Goal: Task Accomplishment & Management: Use online tool/utility

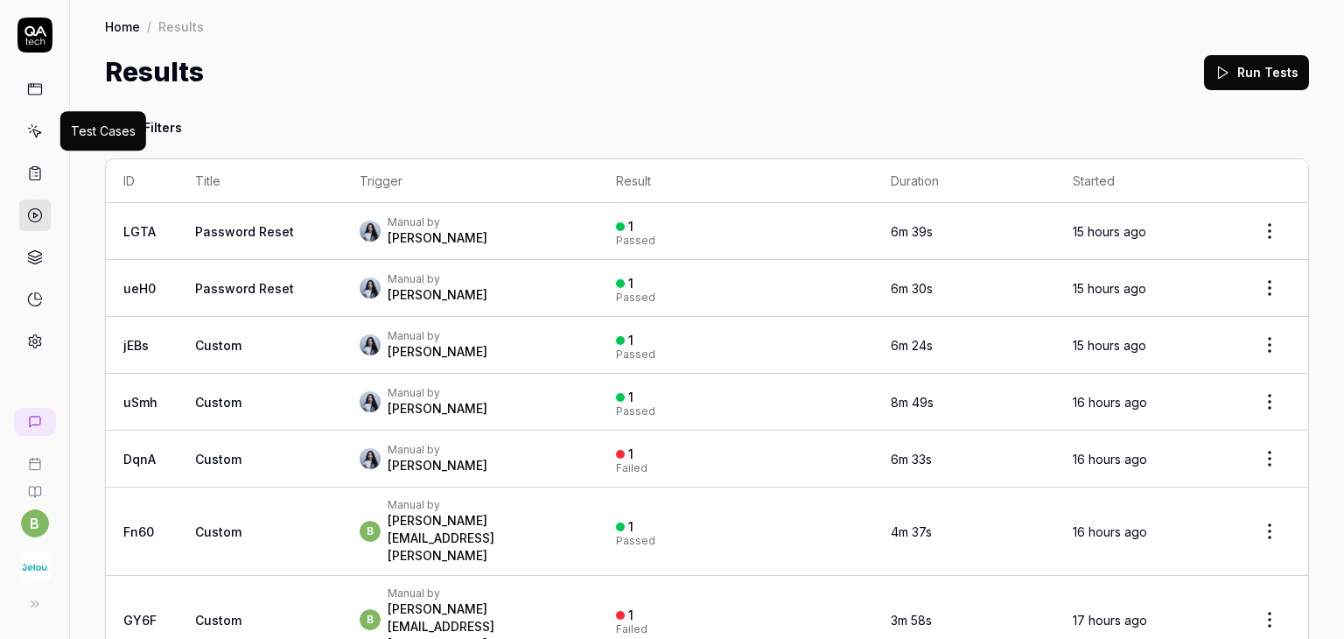
click at [28, 132] on icon at bounding box center [35, 131] width 16 height 16
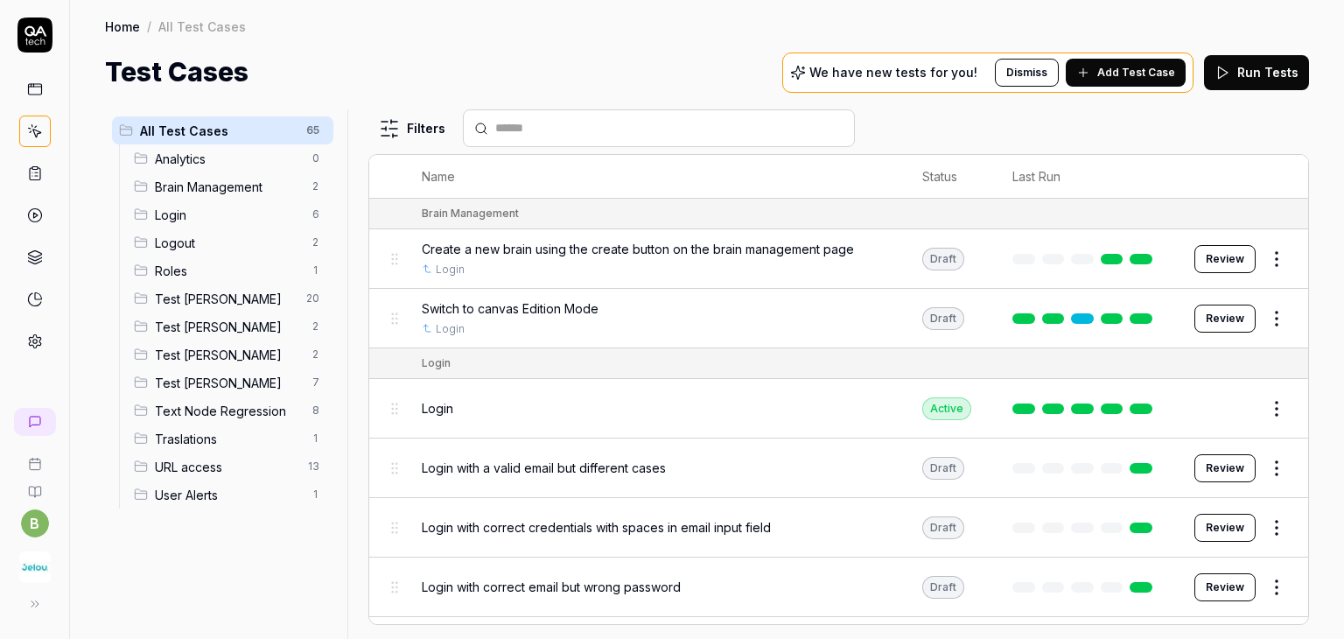
click at [226, 333] on span "Test Andres" at bounding box center [228, 327] width 147 height 18
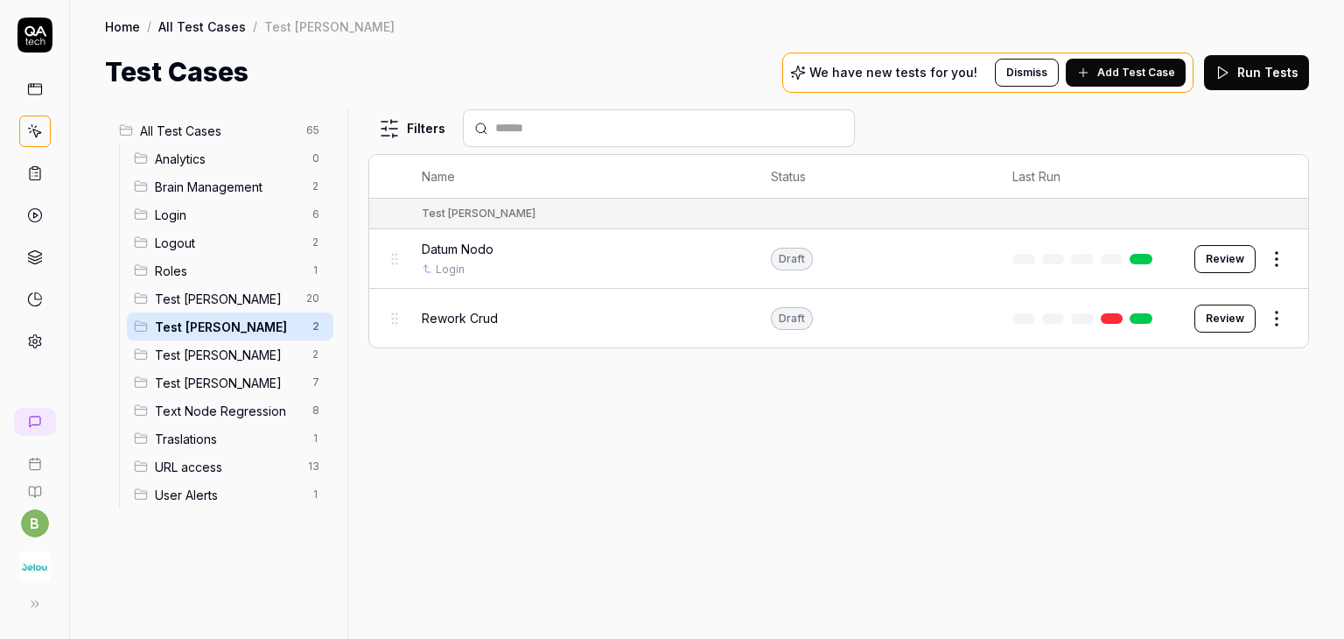
click at [548, 312] on div "Rework Crud" at bounding box center [579, 318] width 314 height 18
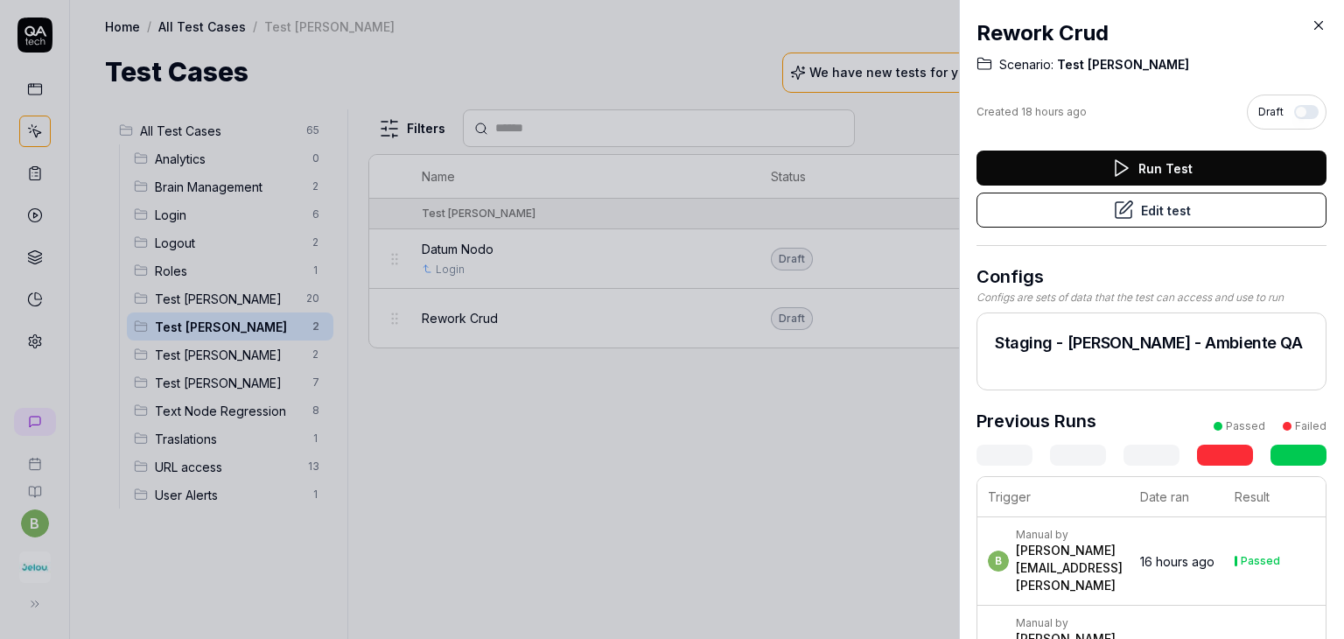
click at [1158, 217] on button "Edit test" at bounding box center [1152, 210] width 350 height 35
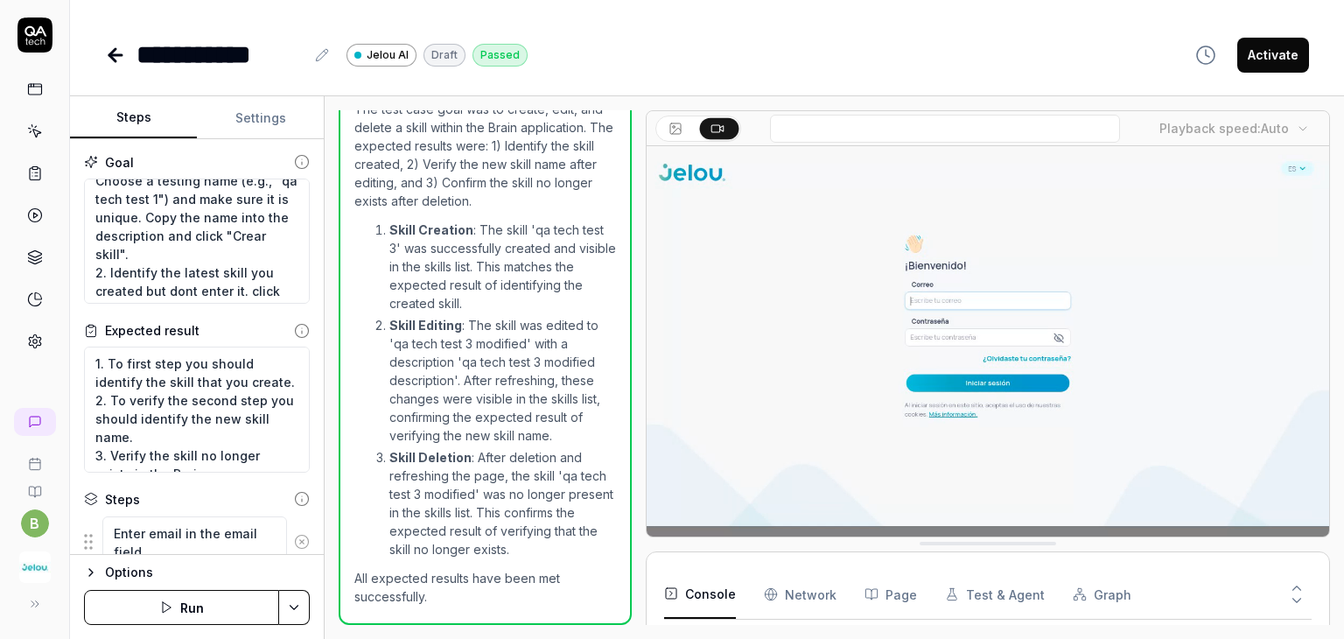
scroll to position [126, 0]
click at [113, 49] on icon at bounding box center [112, 55] width 6 height 12
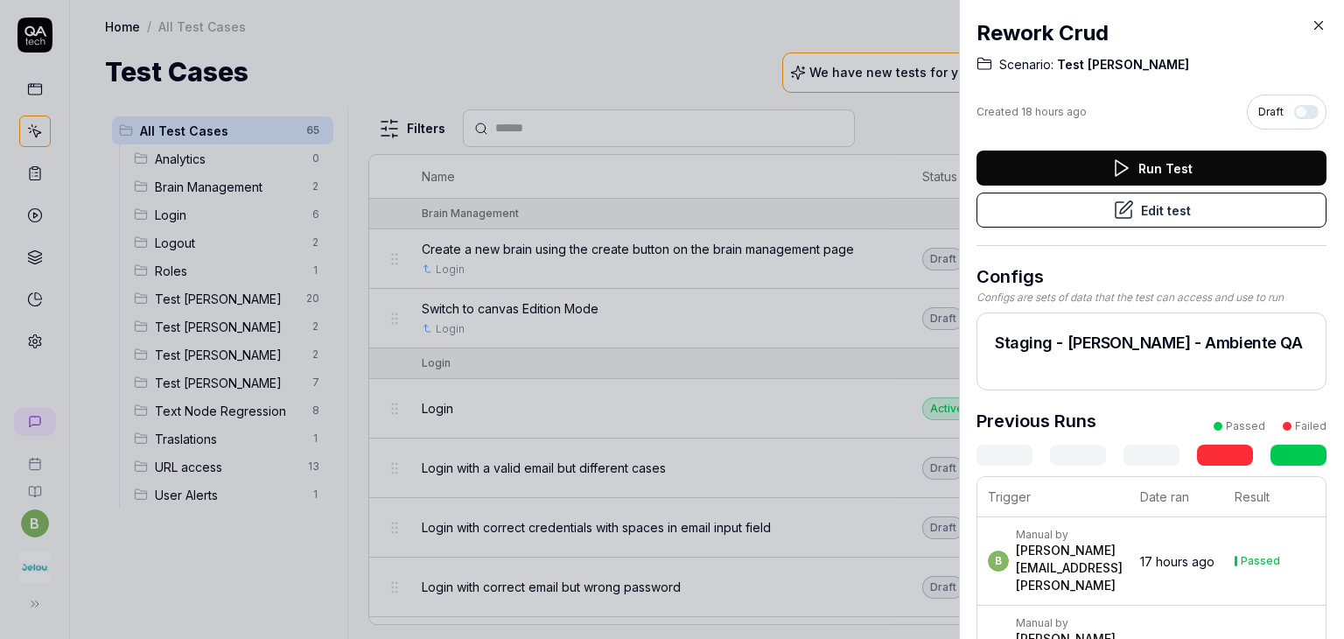
click at [1320, 30] on icon at bounding box center [1319, 26] width 16 height 16
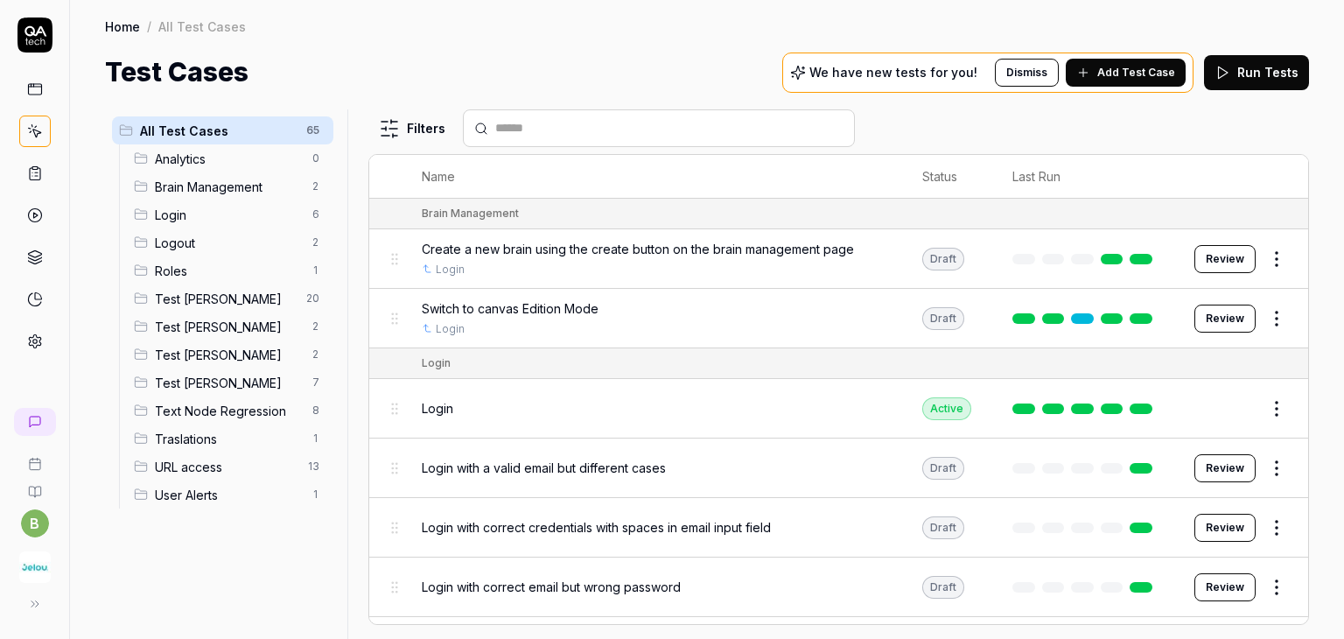
click at [920, 122] on div "Filters" at bounding box center [838, 128] width 941 height 38
click at [235, 337] on div "Test Andres 2" at bounding box center [230, 326] width 207 height 28
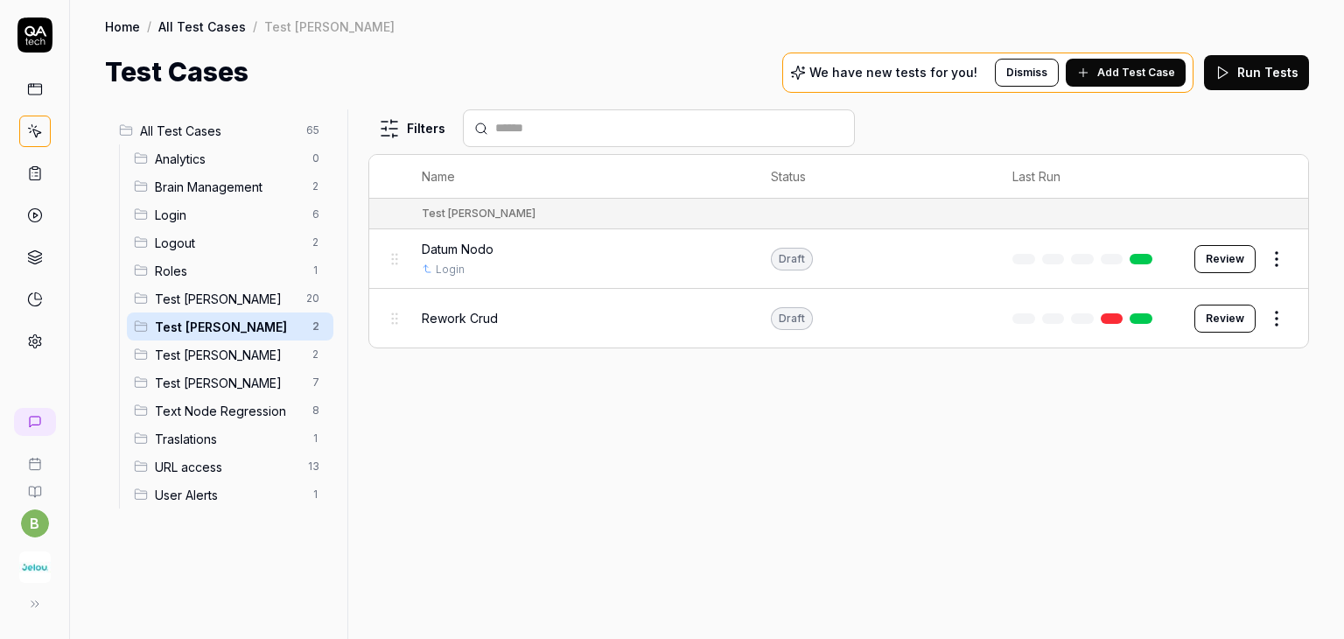
click at [609, 341] on td "Rework Crud" at bounding box center [578, 318] width 349 height 59
click at [529, 324] on div "Rework Crud" at bounding box center [579, 318] width 314 height 18
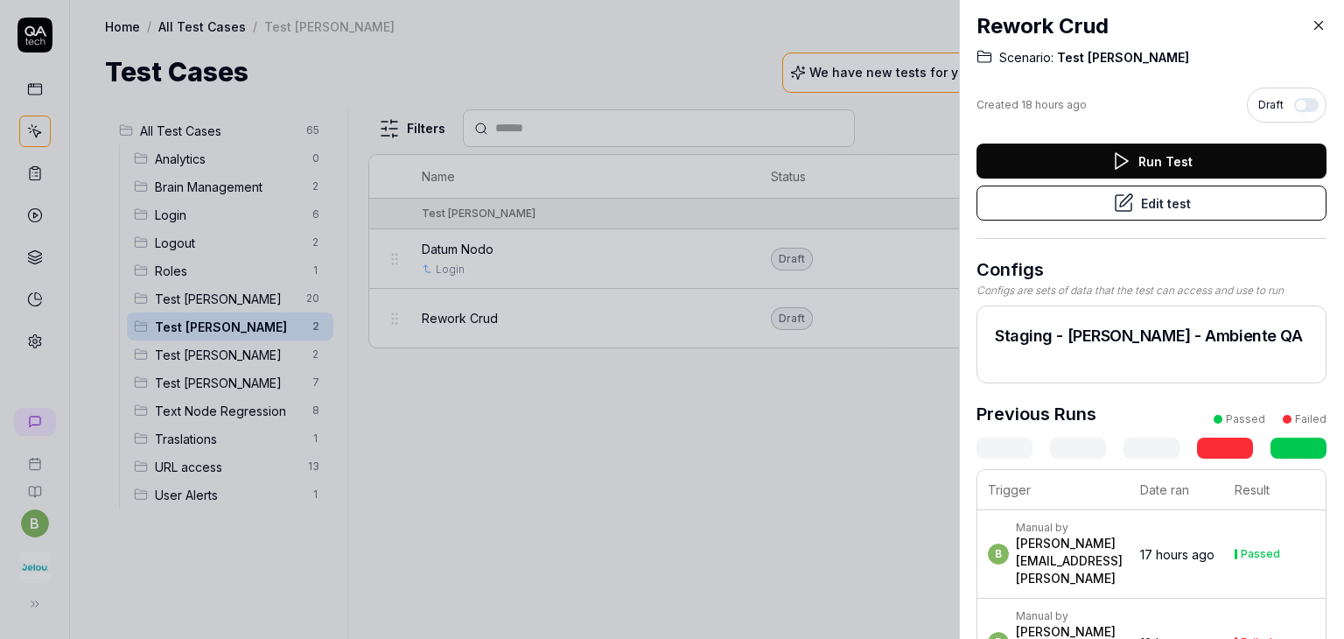
scroll to position [11, 0]
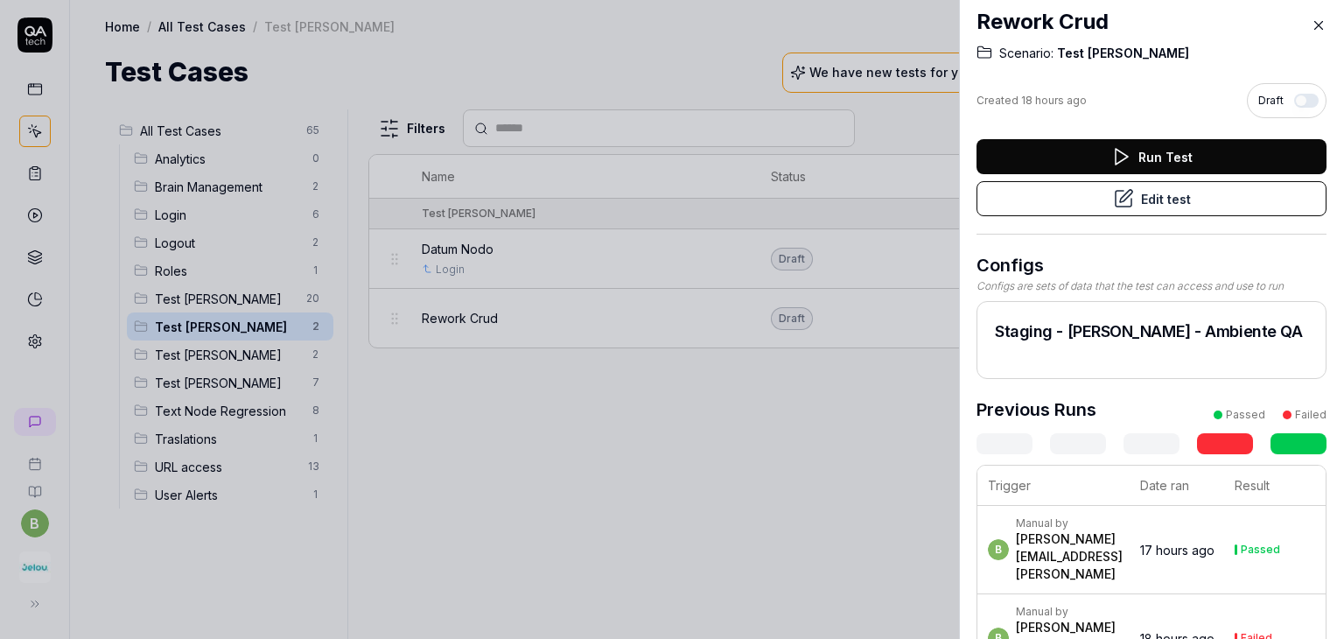
click at [1099, 19] on h2 "Rework Crud" at bounding box center [1152, 22] width 350 height 32
click at [1143, 204] on button "Edit test" at bounding box center [1152, 198] width 350 height 35
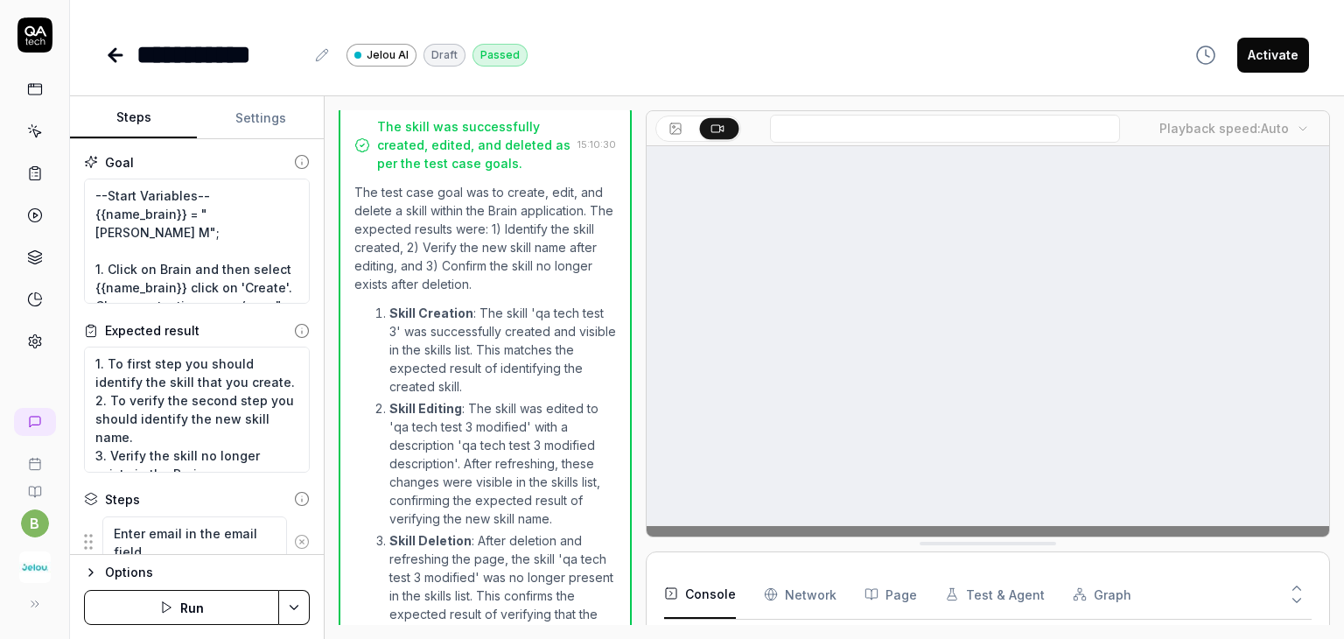
scroll to position [1909, 0]
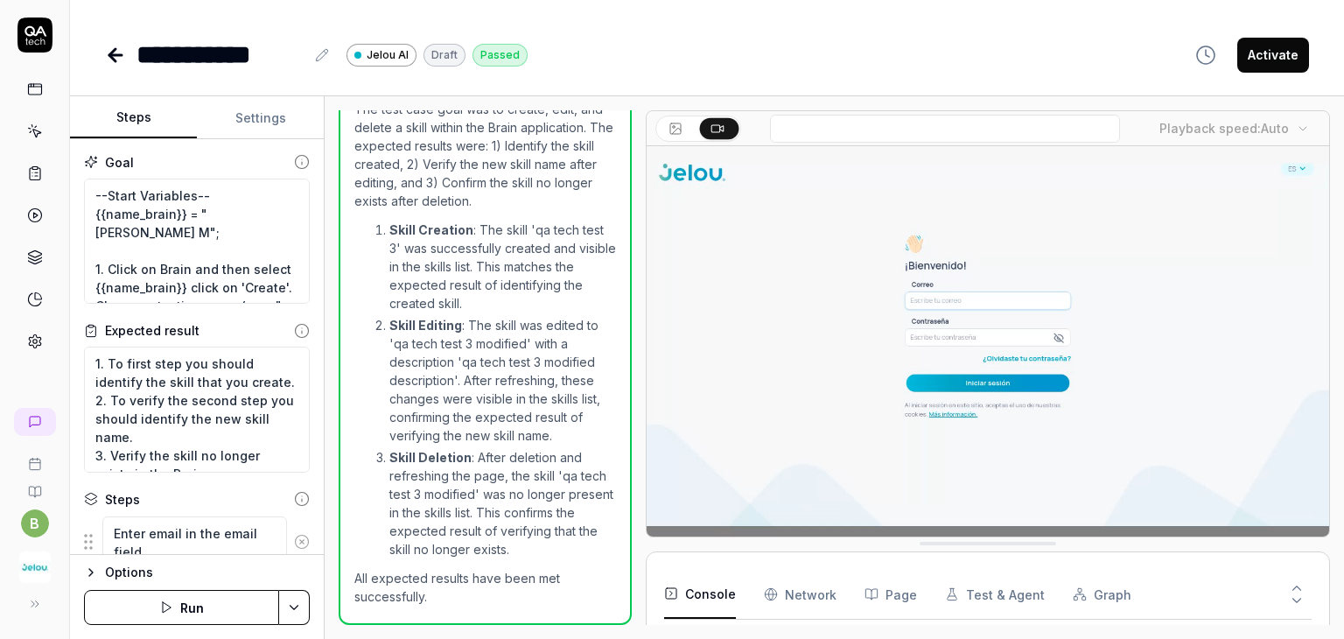
click at [667, 35] on div "**********" at bounding box center [707, 54] width 1204 height 39
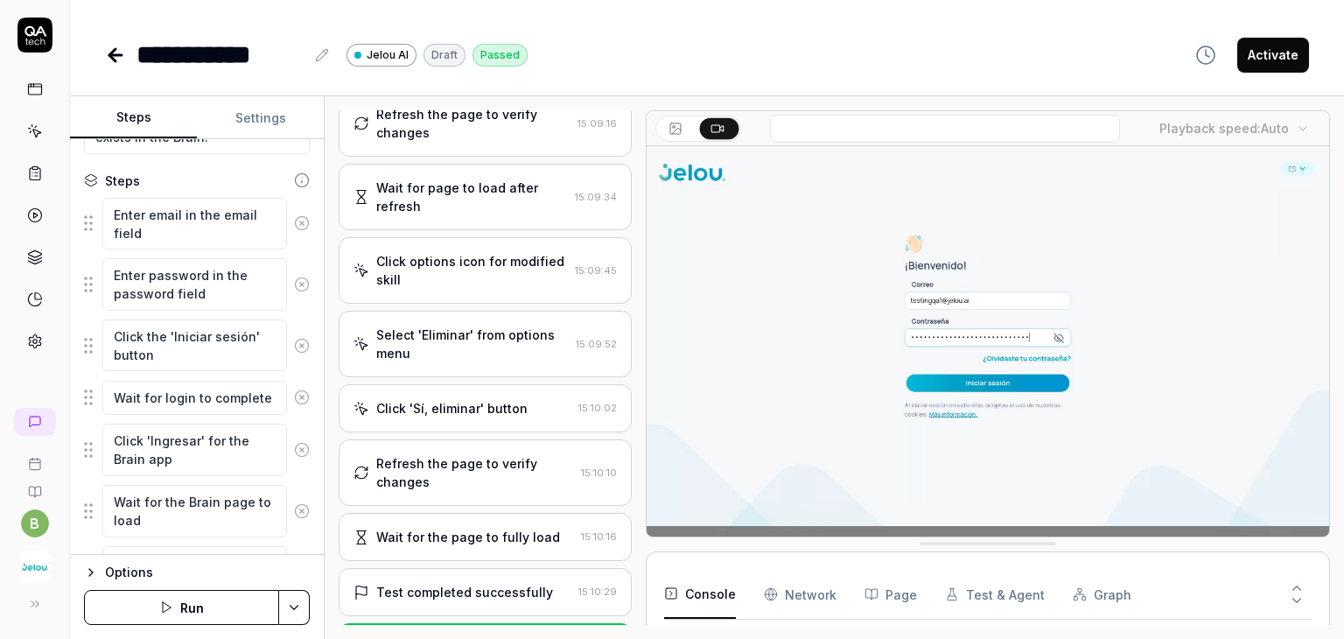
scroll to position [350, 0]
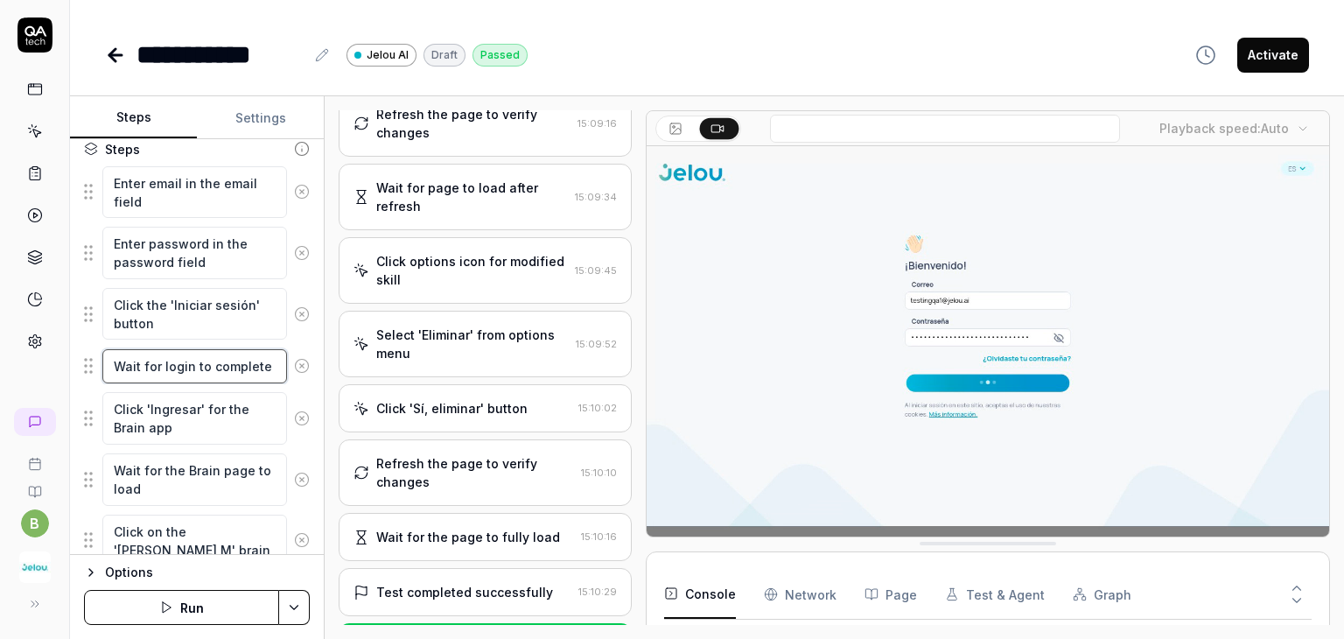
click at [154, 368] on textarea "Wait for login to complete" at bounding box center [194, 366] width 185 height 34
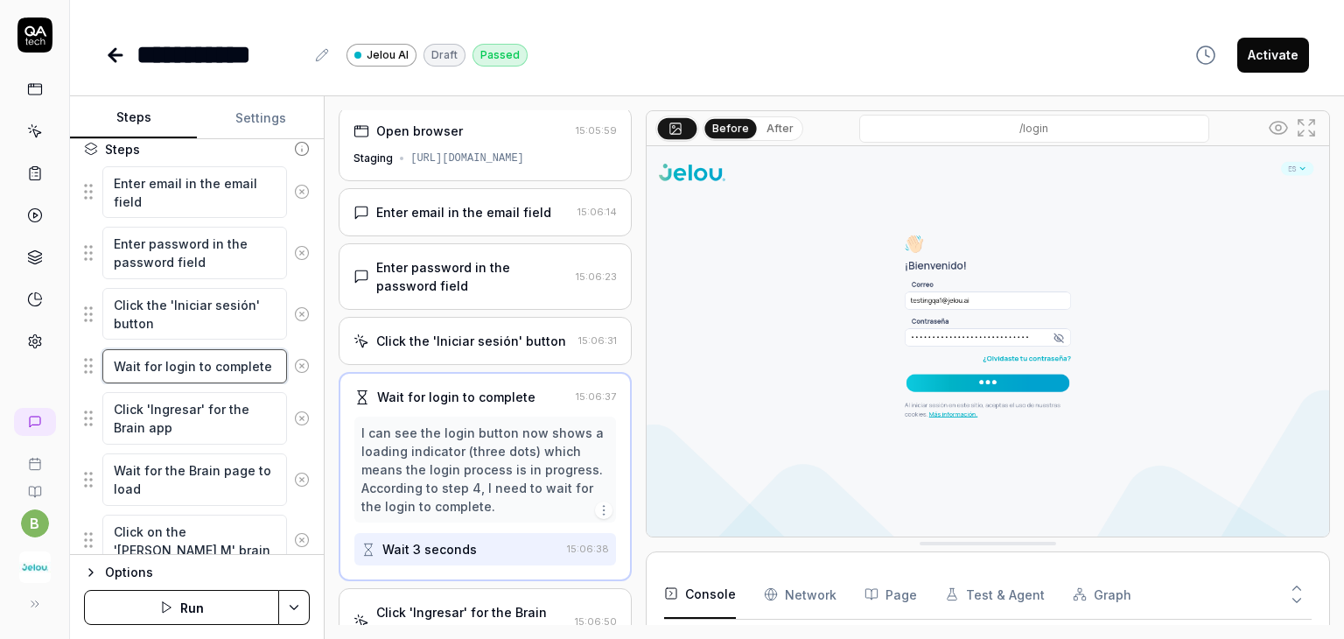
scroll to position [0, 0]
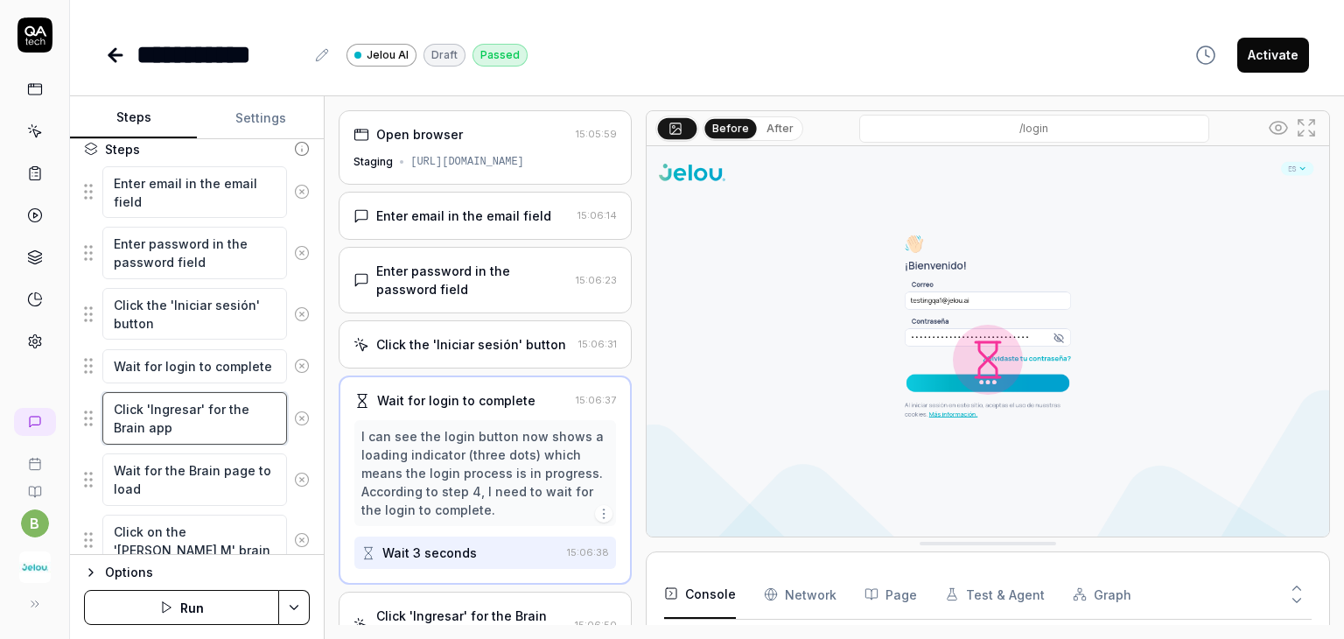
click at [157, 409] on textarea "Click 'Ingresar' for the Brain app" at bounding box center [194, 418] width 185 height 53
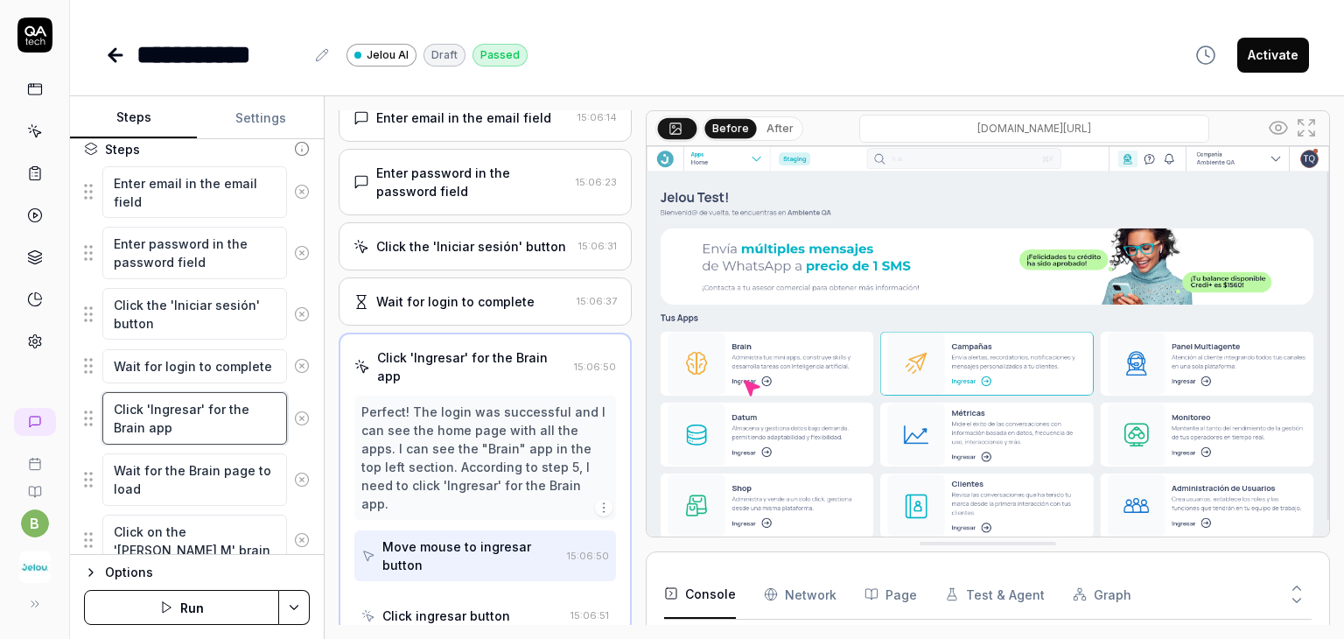
scroll to position [103, 0]
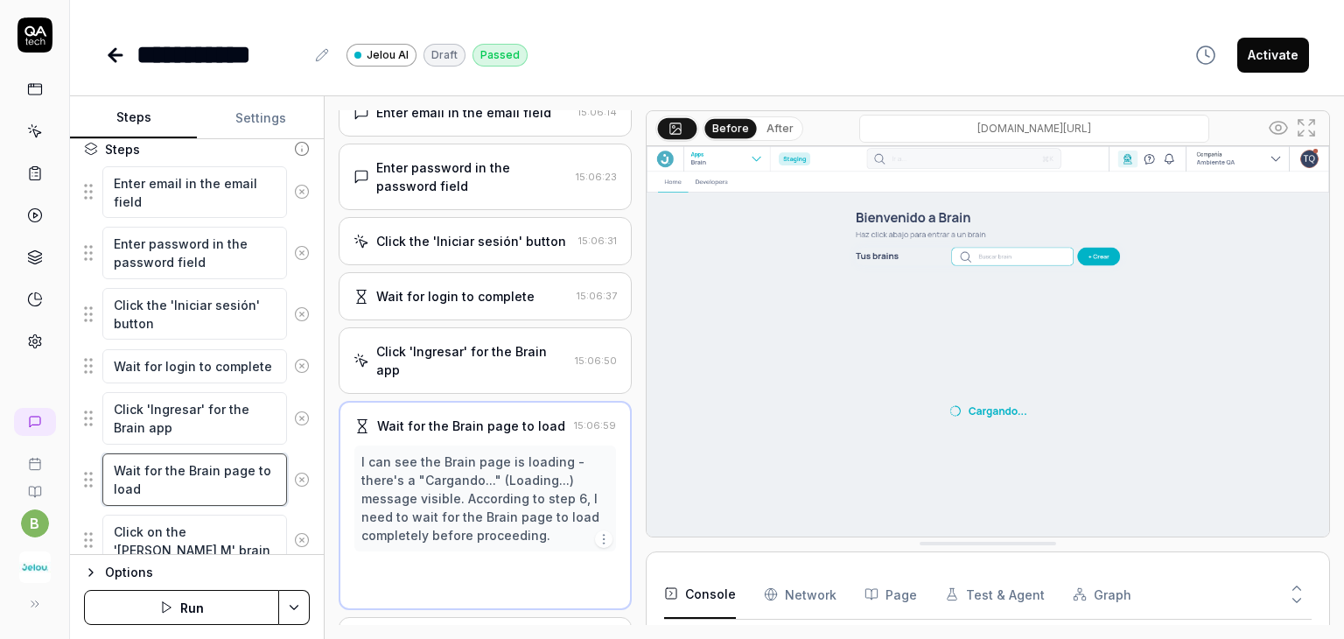
click at [153, 473] on textarea "Wait for the Brain page to load" at bounding box center [194, 479] width 185 height 53
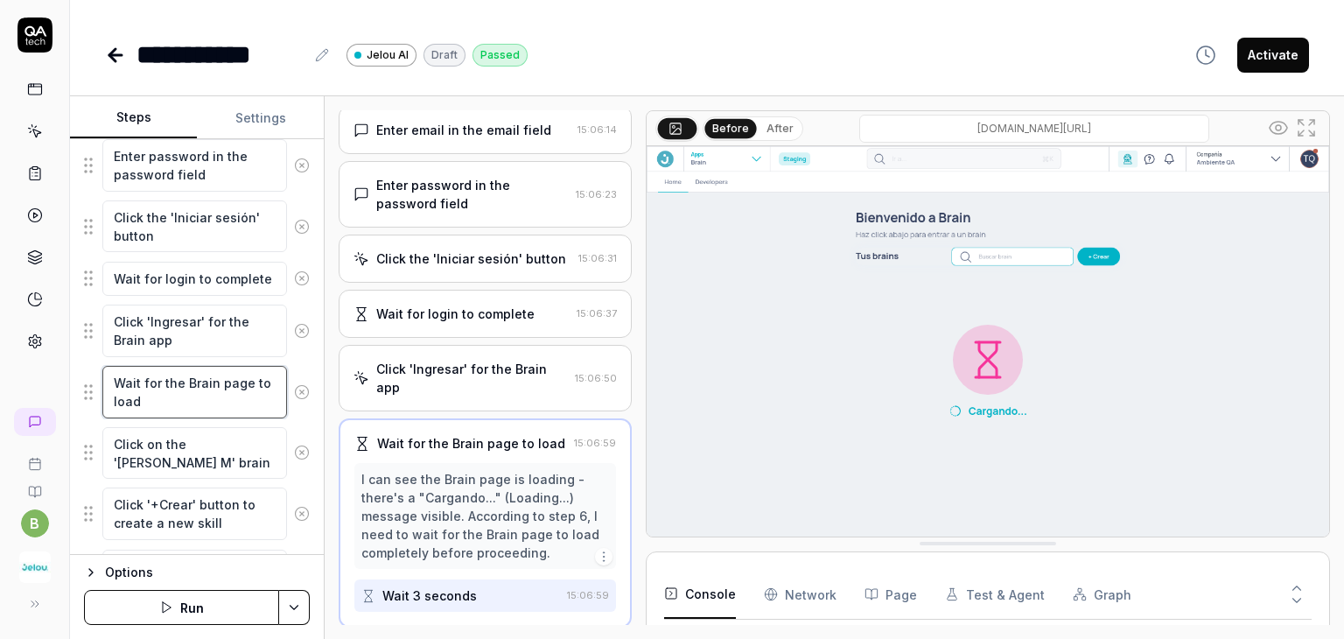
scroll to position [525, 0]
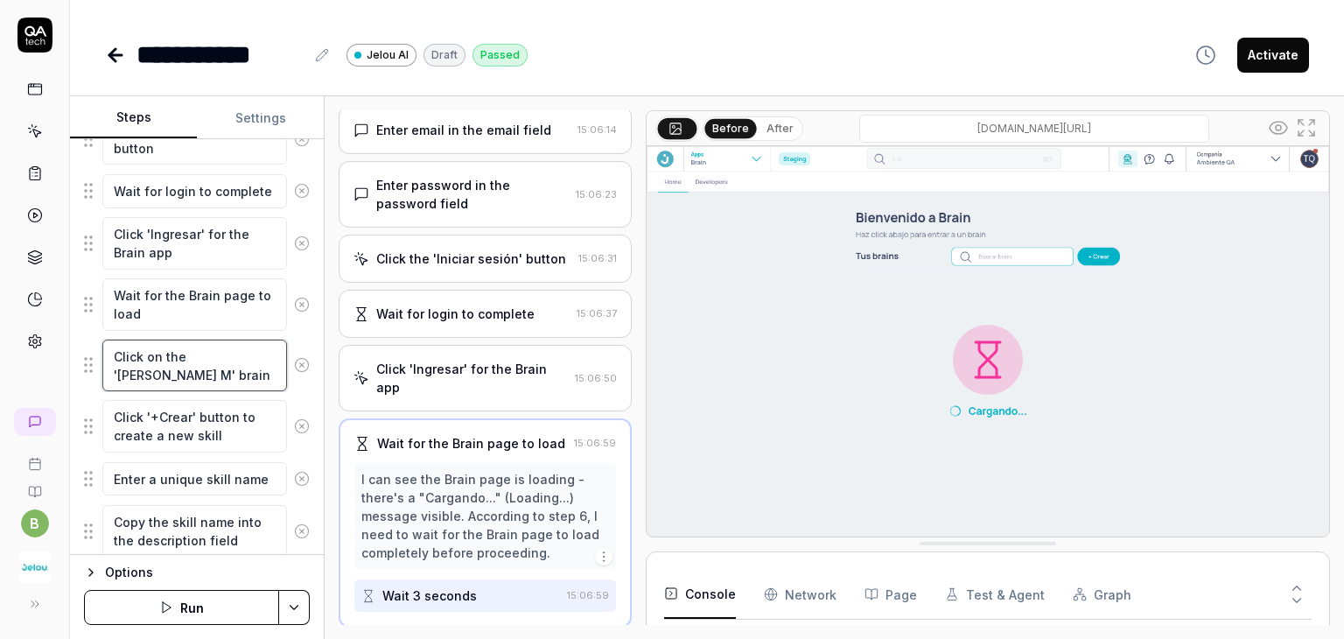
click at [170, 372] on textarea "Click on the 'Pruebas Andres M' brain" at bounding box center [194, 366] width 185 height 53
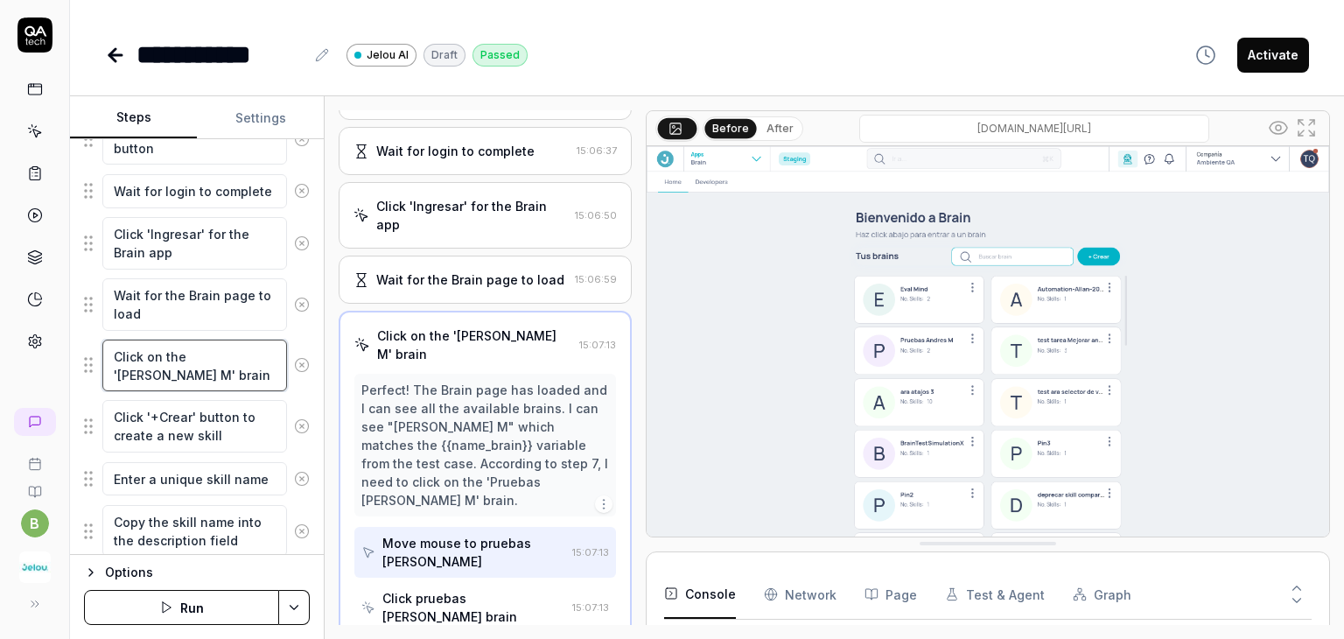
scroll to position [249, 0]
click at [163, 420] on textarea "Click '+Crear' button to create a new skill" at bounding box center [194, 426] width 185 height 53
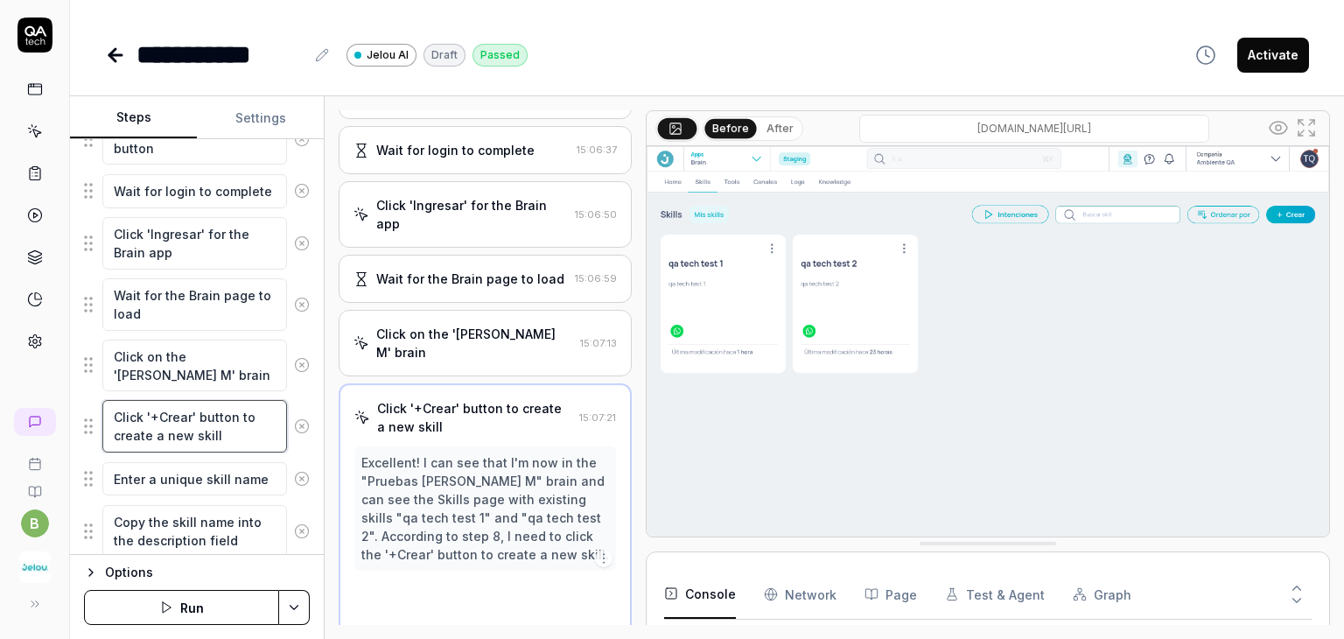
scroll to position [286, 0]
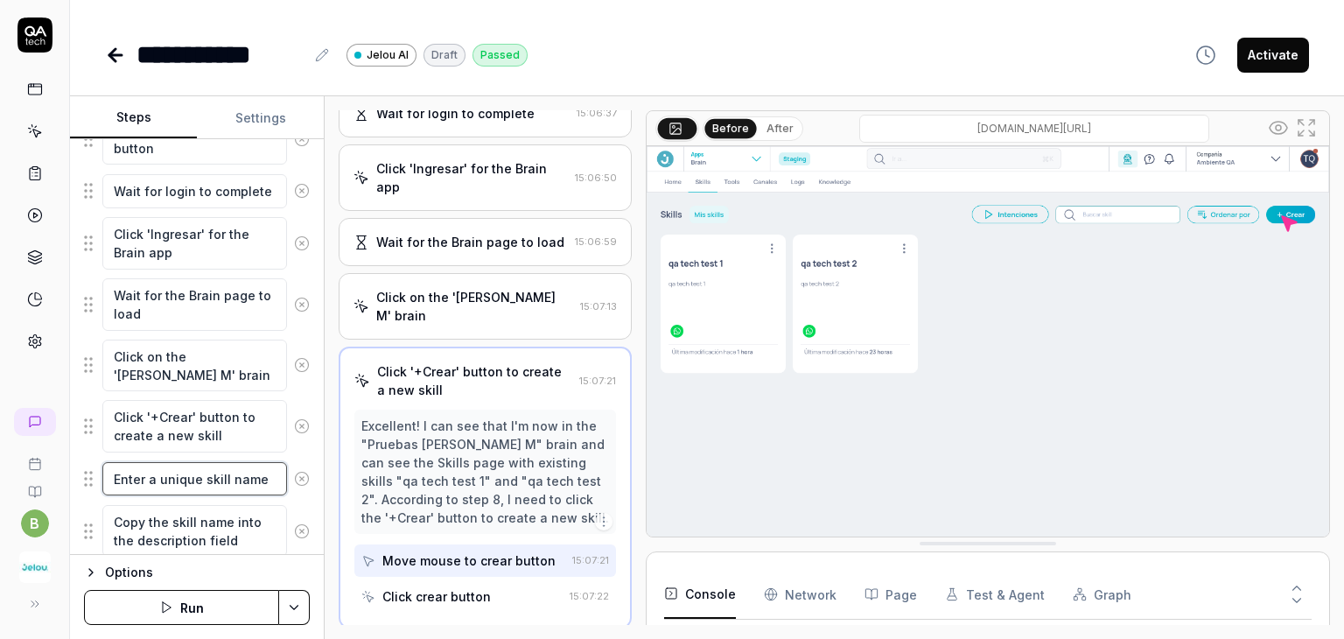
click at [182, 483] on textarea "Enter a unique skill name" at bounding box center [194, 479] width 185 height 34
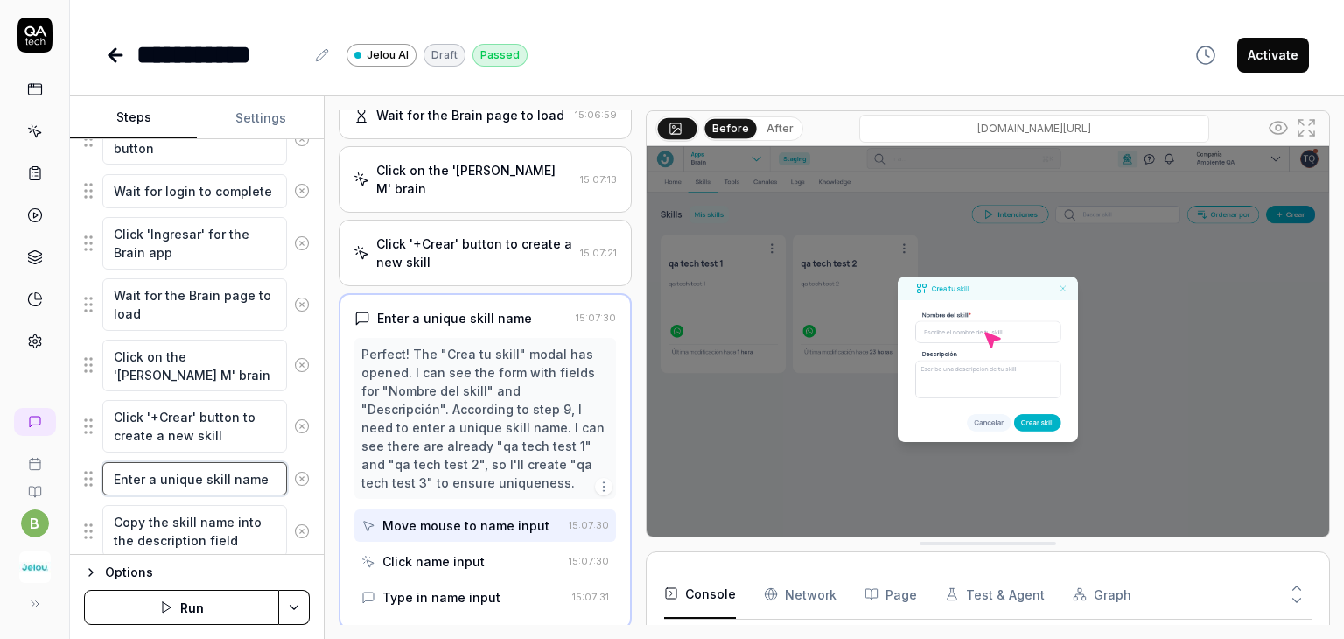
scroll to position [613, 0]
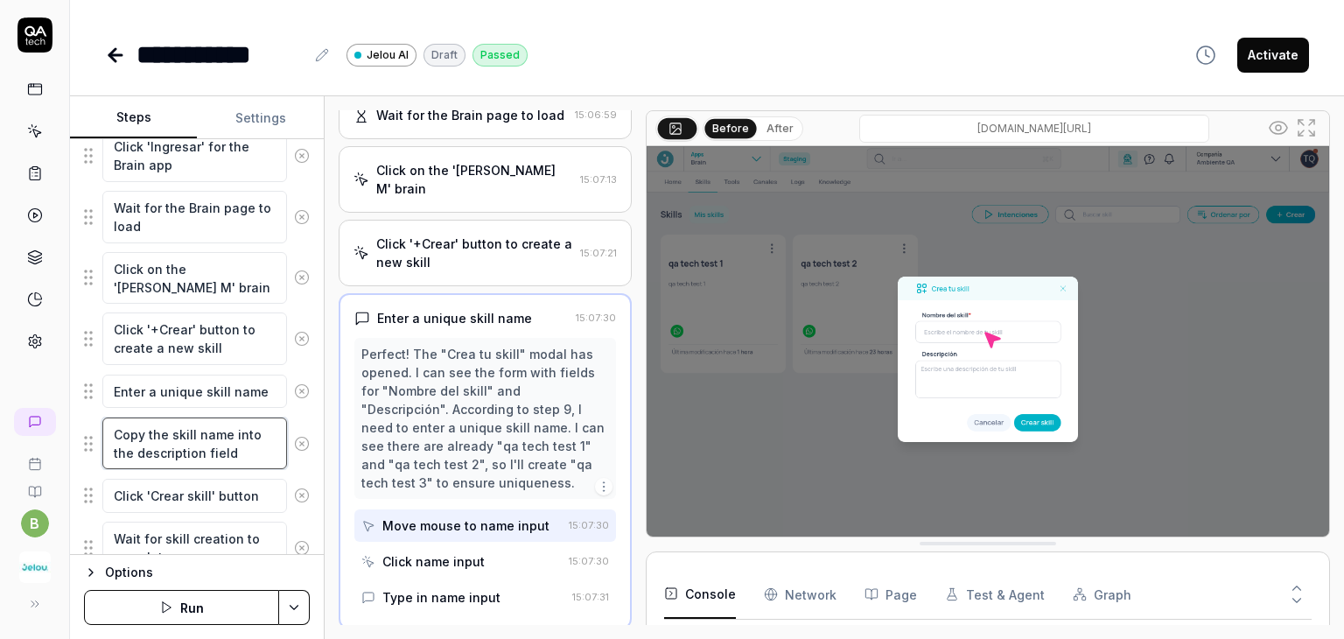
click at [174, 445] on textarea "Copy the skill name into the description field" at bounding box center [194, 443] width 185 height 53
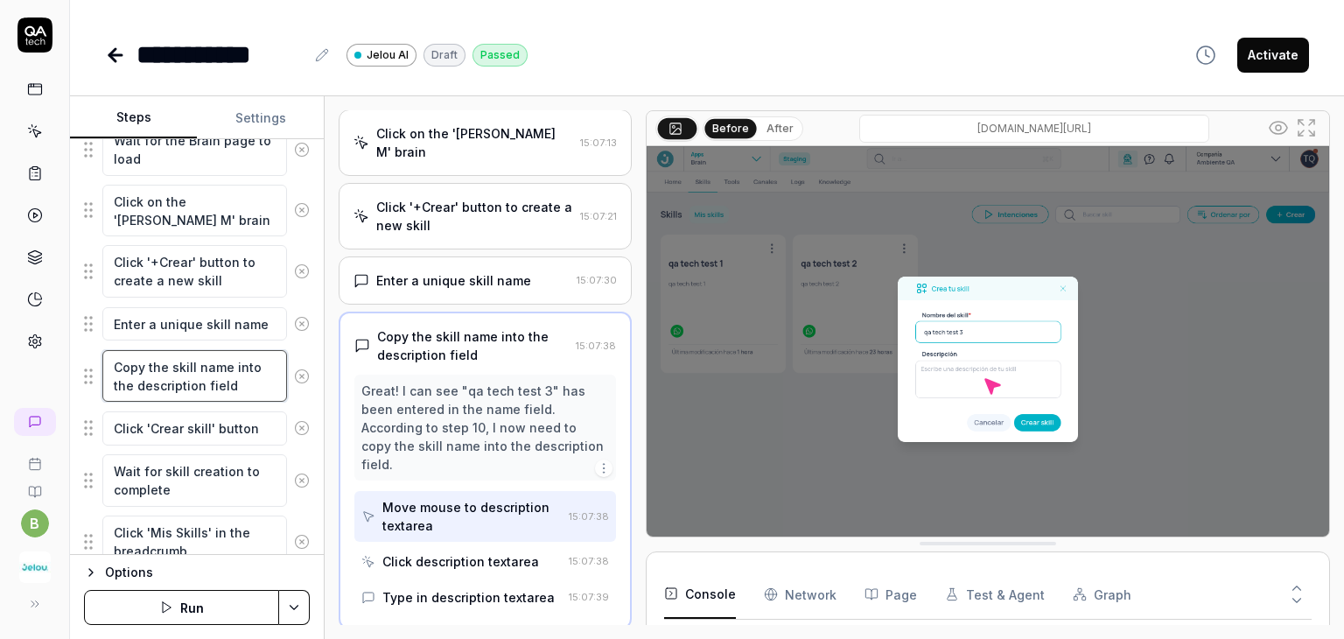
scroll to position [700, 0]
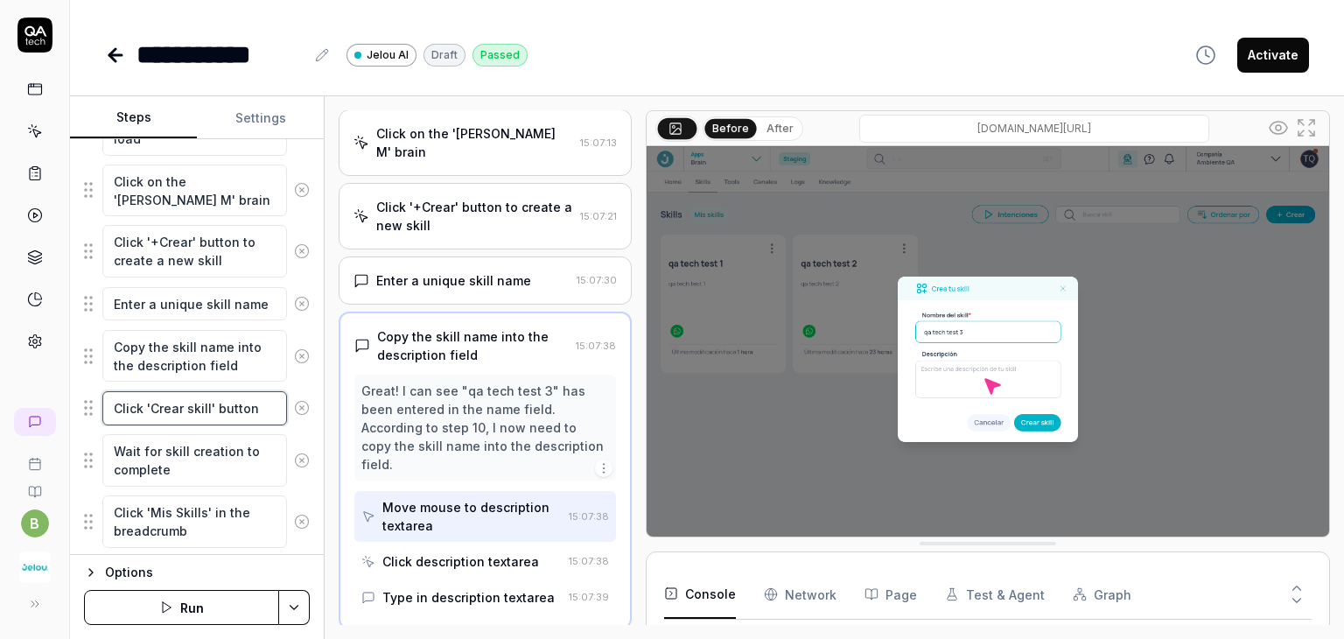
click at [193, 401] on textarea "Click 'Crear skill' button" at bounding box center [194, 408] width 185 height 34
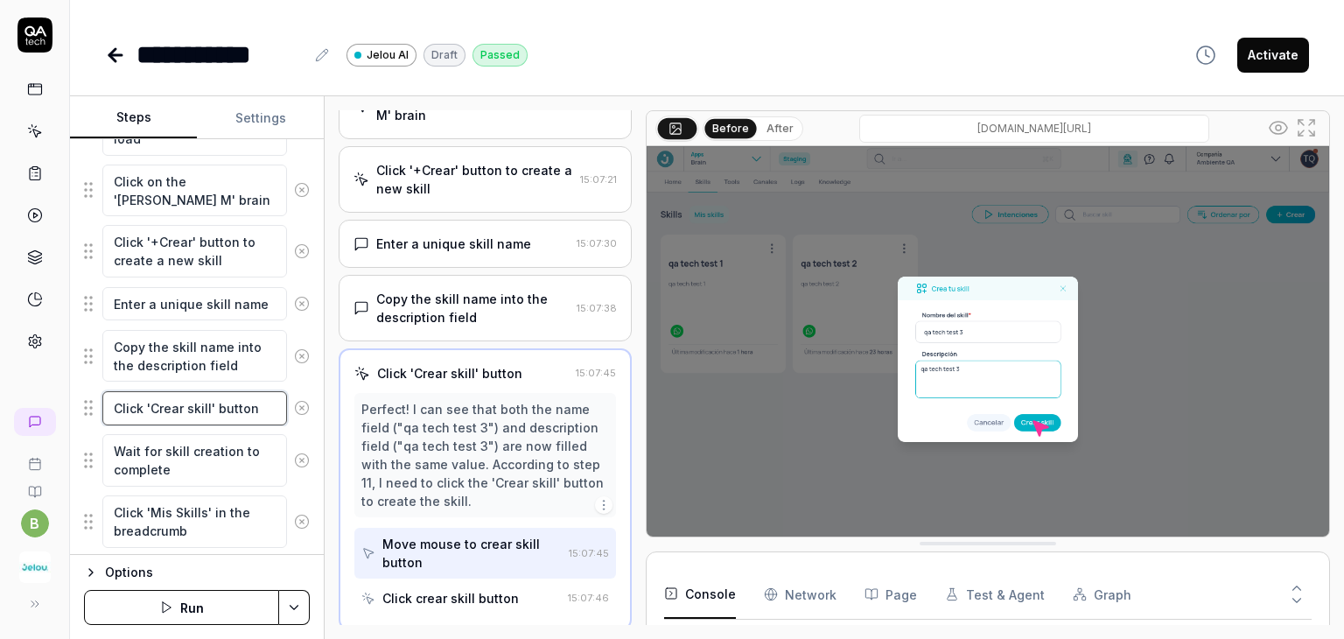
scroll to position [788, 0]
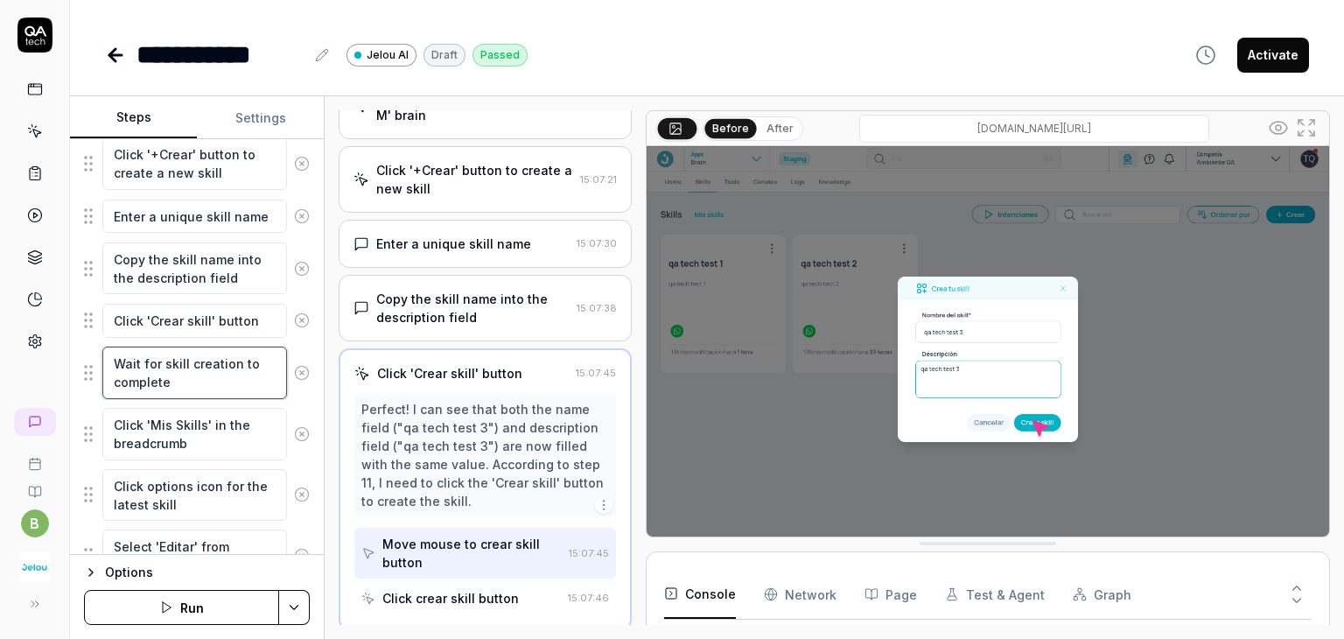
click at [170, 372] on textarea "Wait for skill creation to complete" at bounding box center [194, 373] width 185 height 53
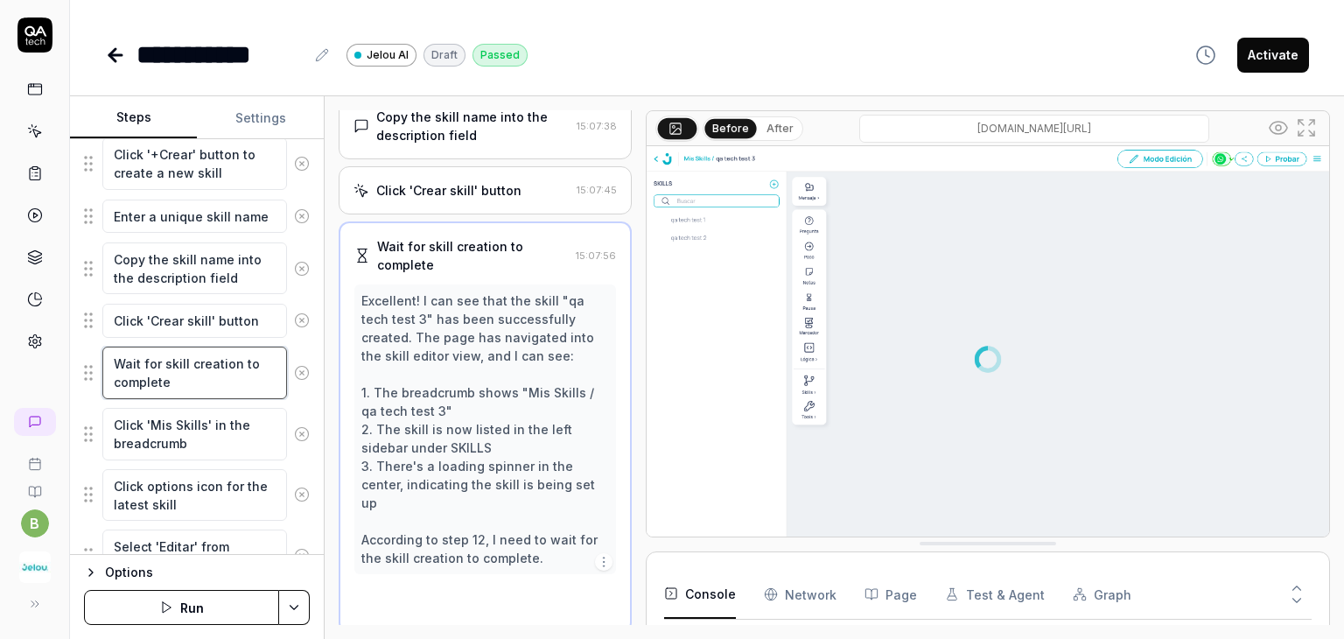
scroll to position [672, 0]
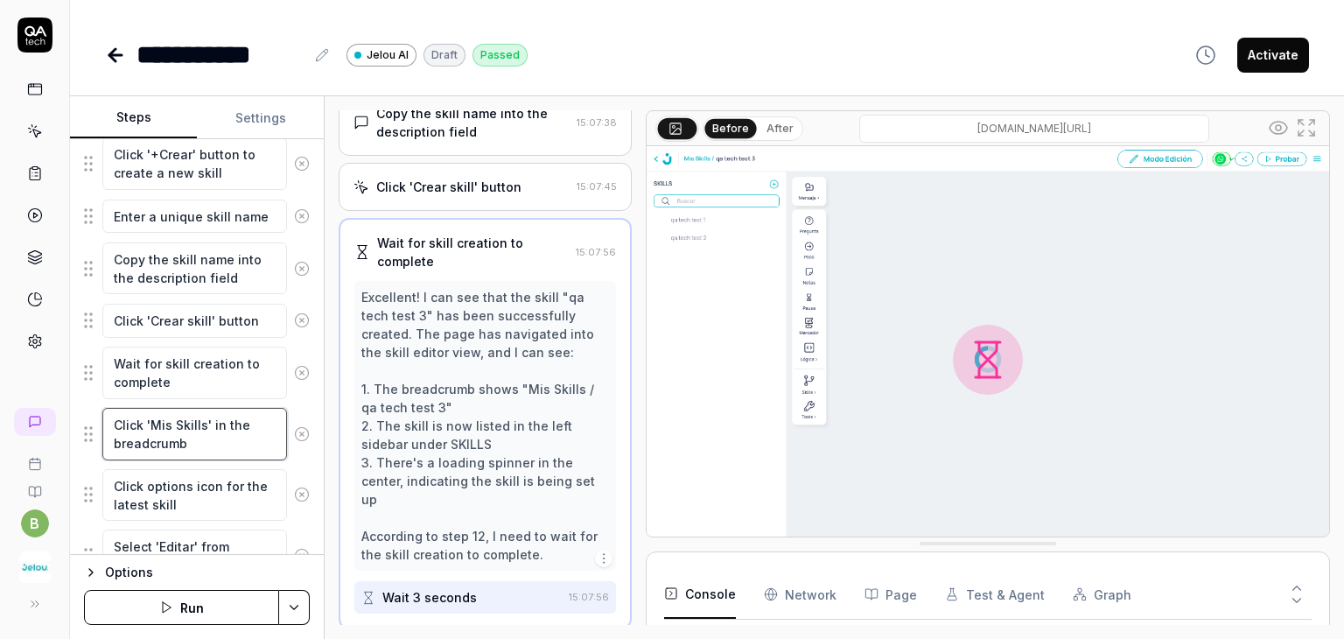
click at [158, 429] on textarea "Click 'Mis Skills' in the breadcrumb" at bounding box center [194, 434] width 185 height 53
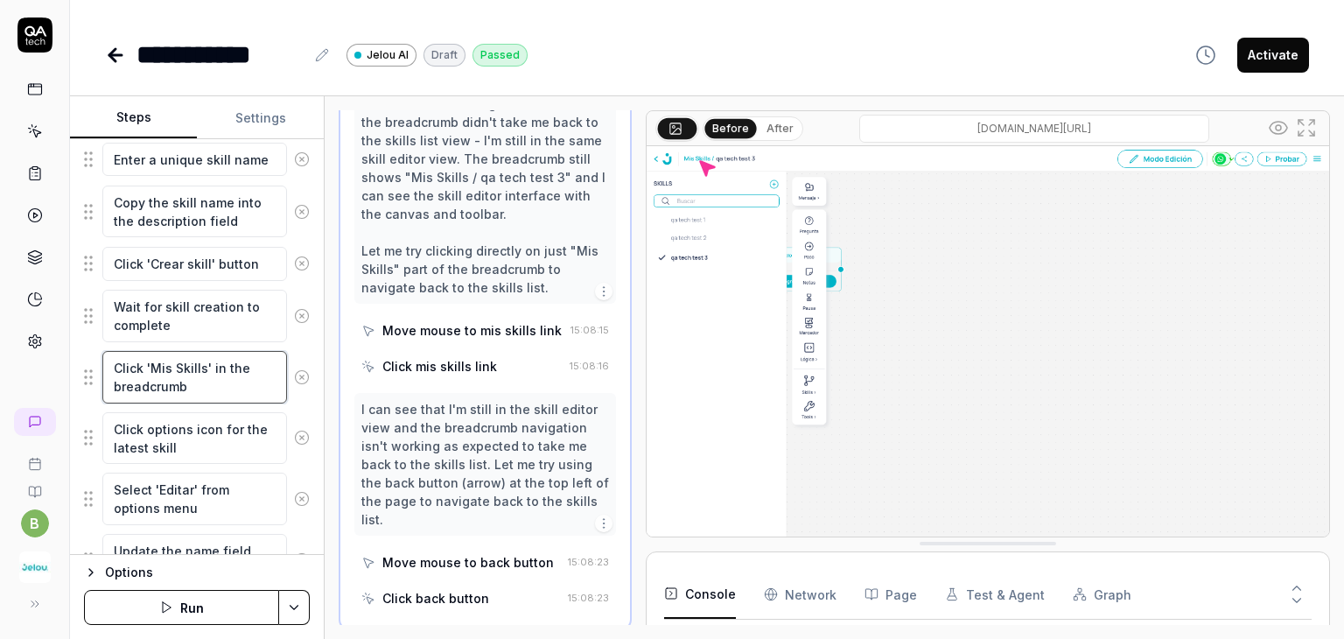
scroll to position [875, 0]
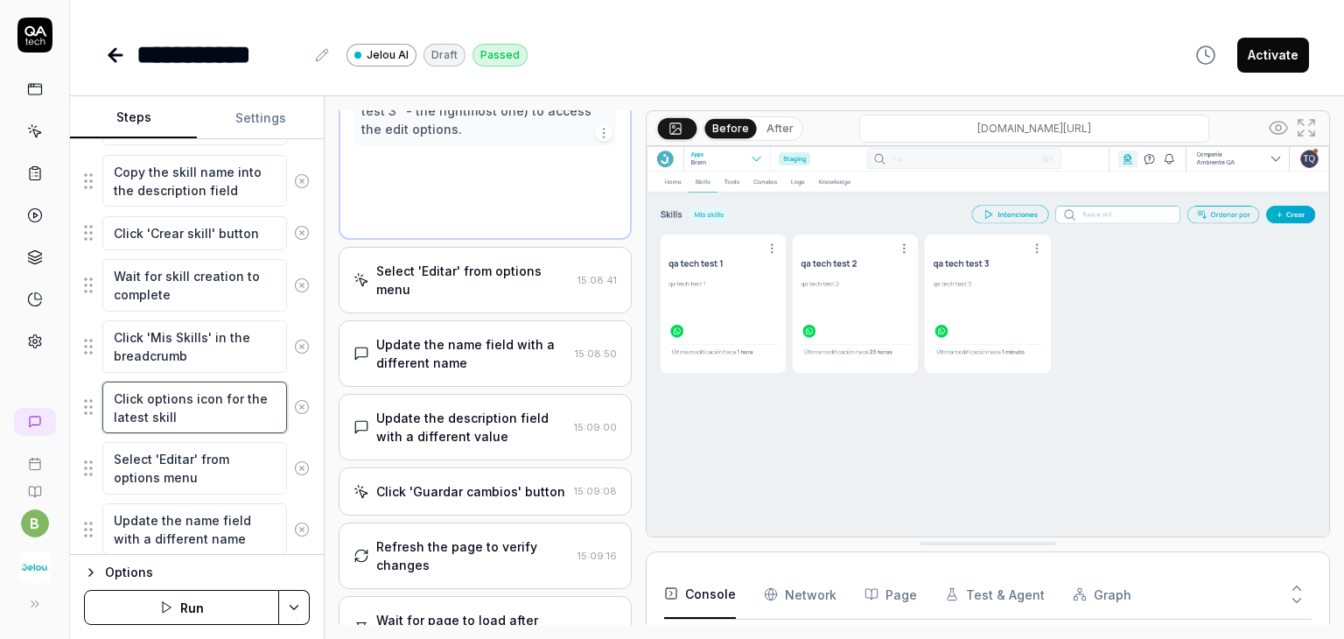
click at [163, 404] on textarea "Click options icon for the latest skill" at bounding box center [194, 408] width 185 height 53
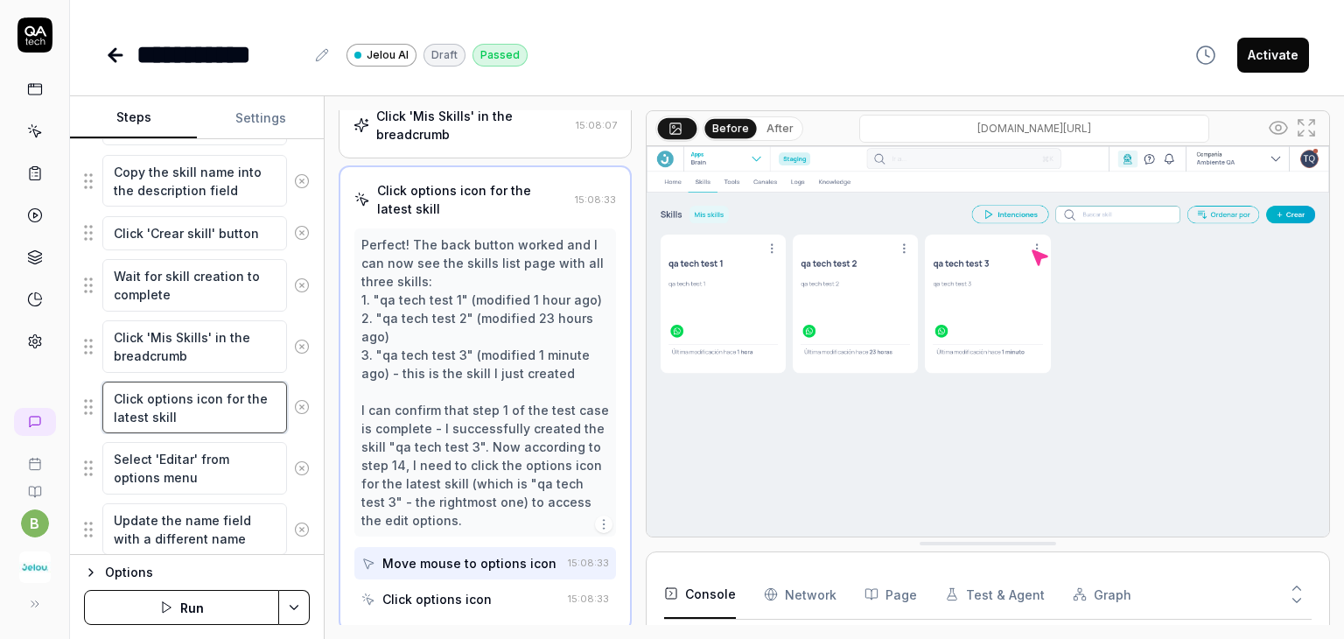
scroll to position [963, 0]
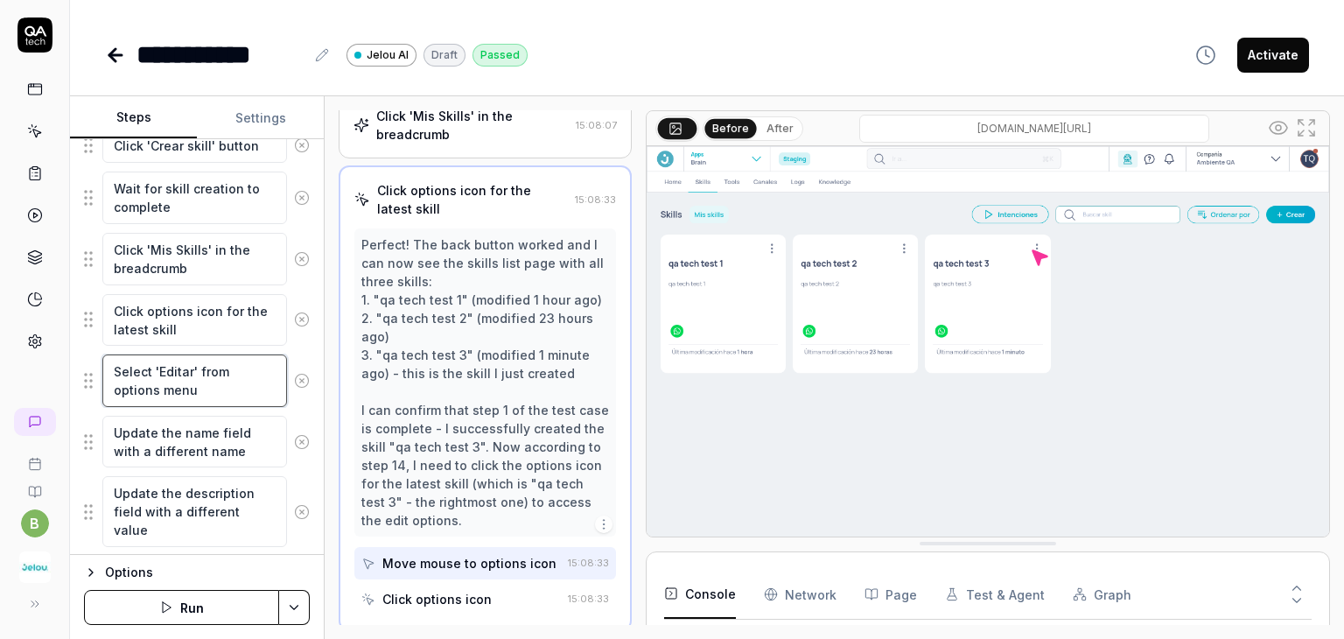
click at [167, 382] on textarea "Select 'Editar' from options menu" at bounding box center [194, 380] width 185 height 53
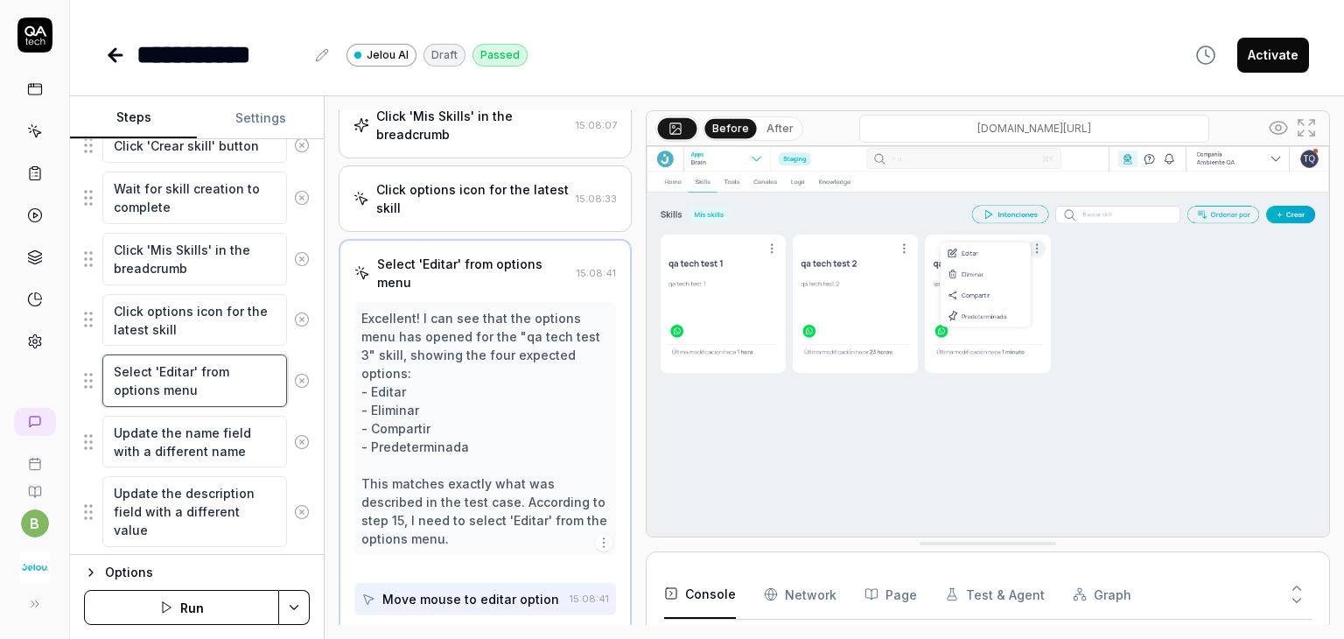
scroll to position [890, 0]
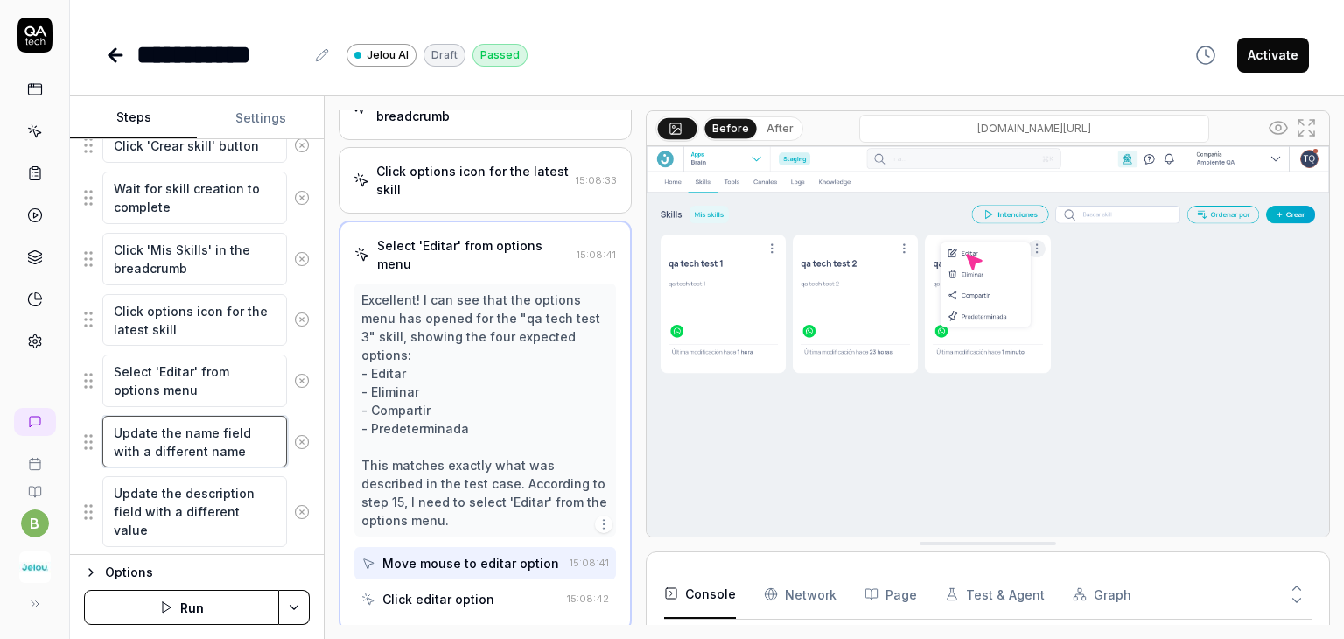
click at [164, 431] on textarea "Update the name field with a different name" at bounding box center [194, 442] width 185 height 53
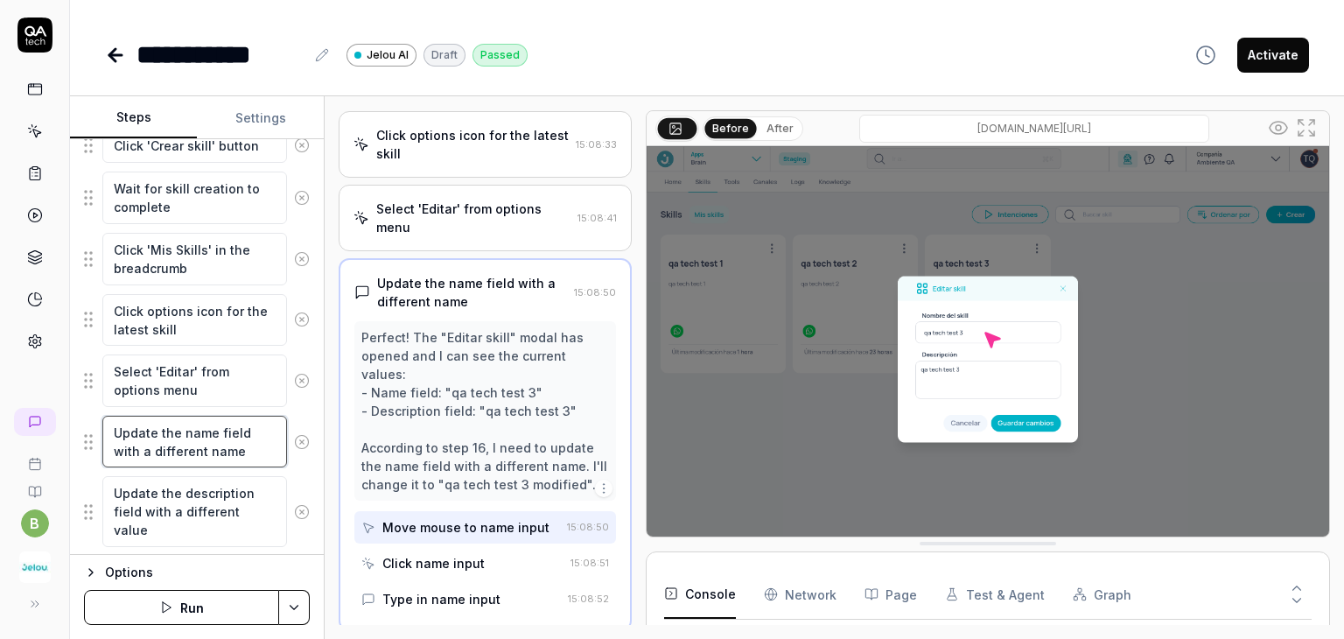
scroll to position [1050, 0]
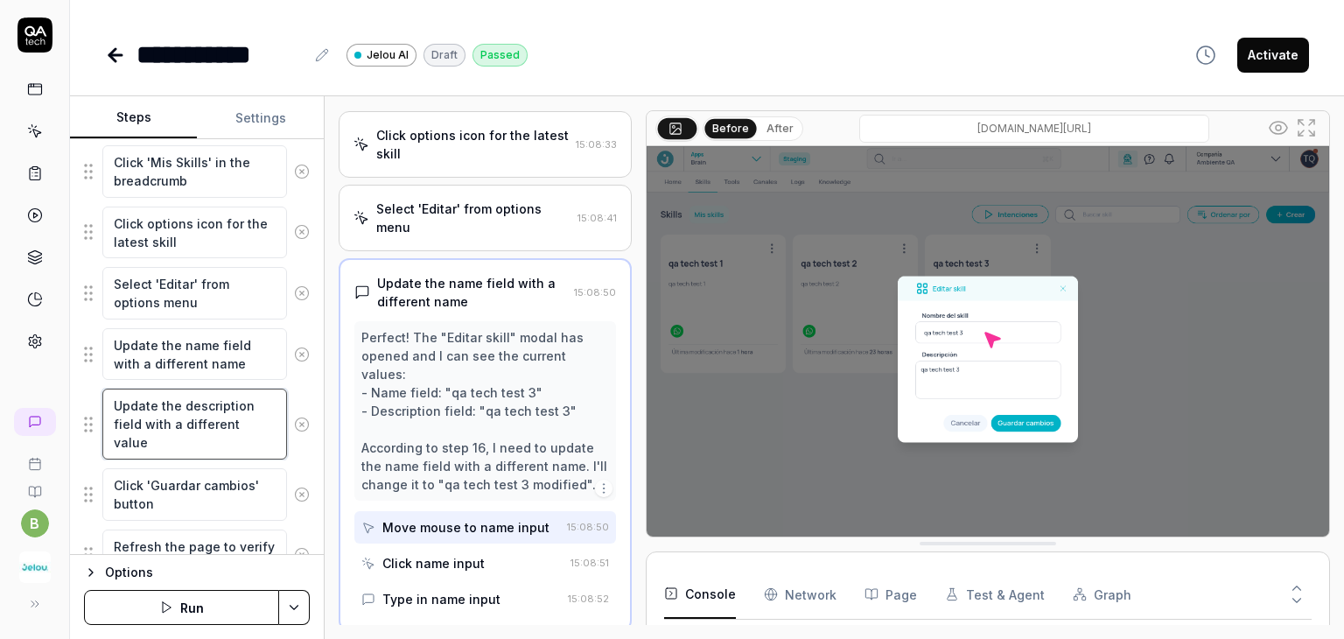
click at [193, 435] on textarea "Update the description field with a different value" at bounding box center [194, 424] width 185 height 71
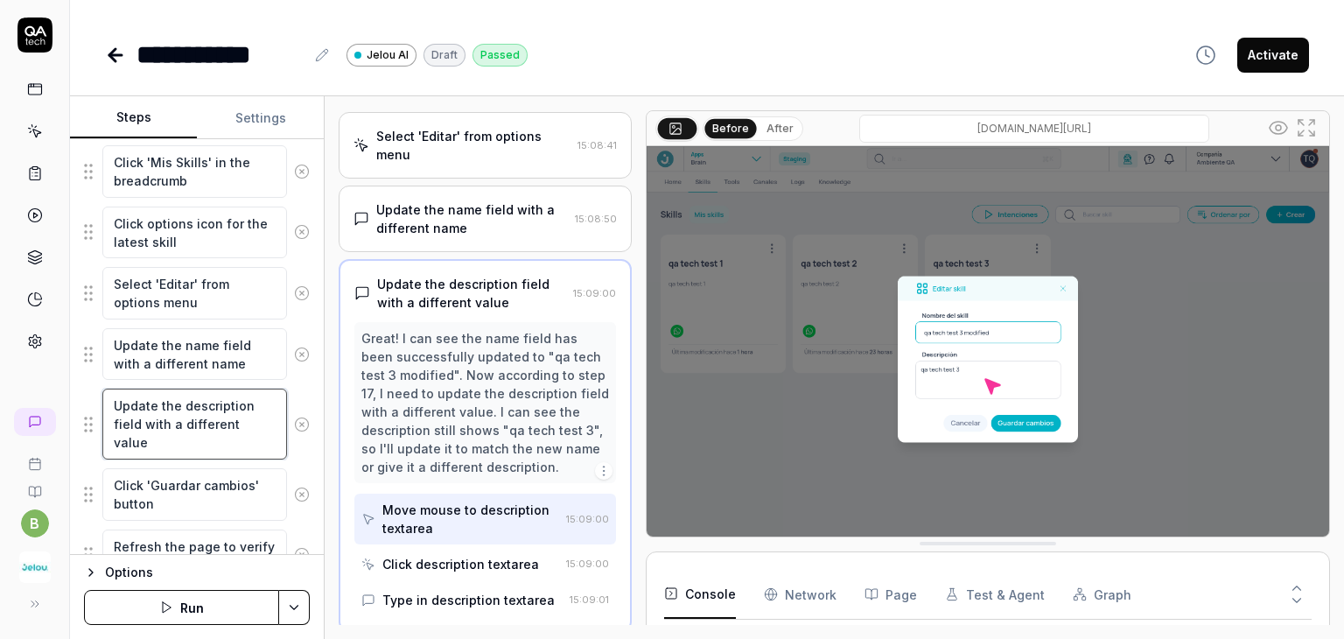
scroll to position [1138, 0]
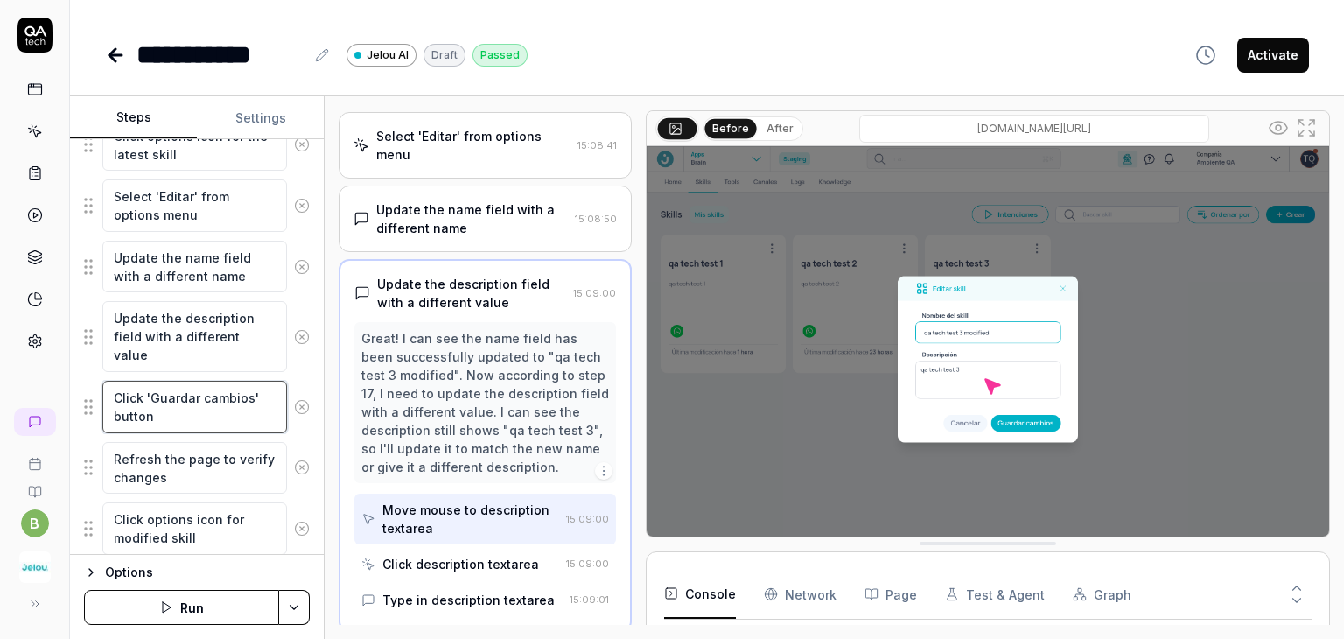
click at [173, 413] on textarea "Click 'Guardar cambios' button" at bounding box center [194, 407] width 185 height 53
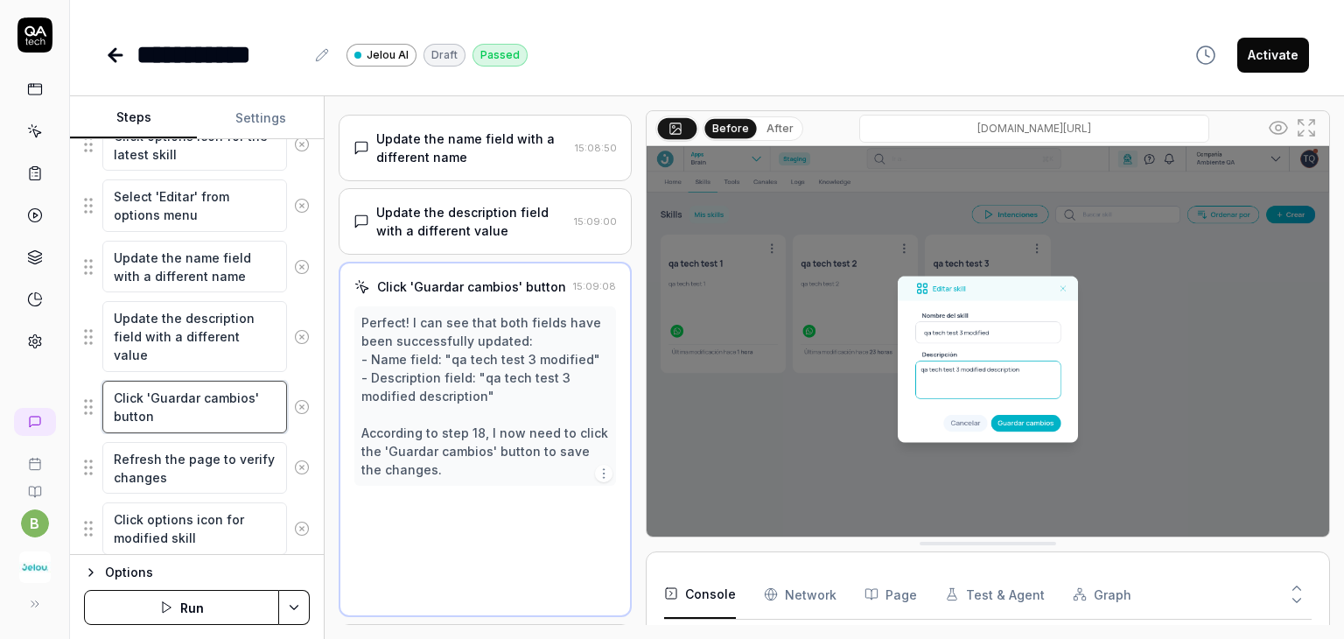
scroll to position [1073, 0]
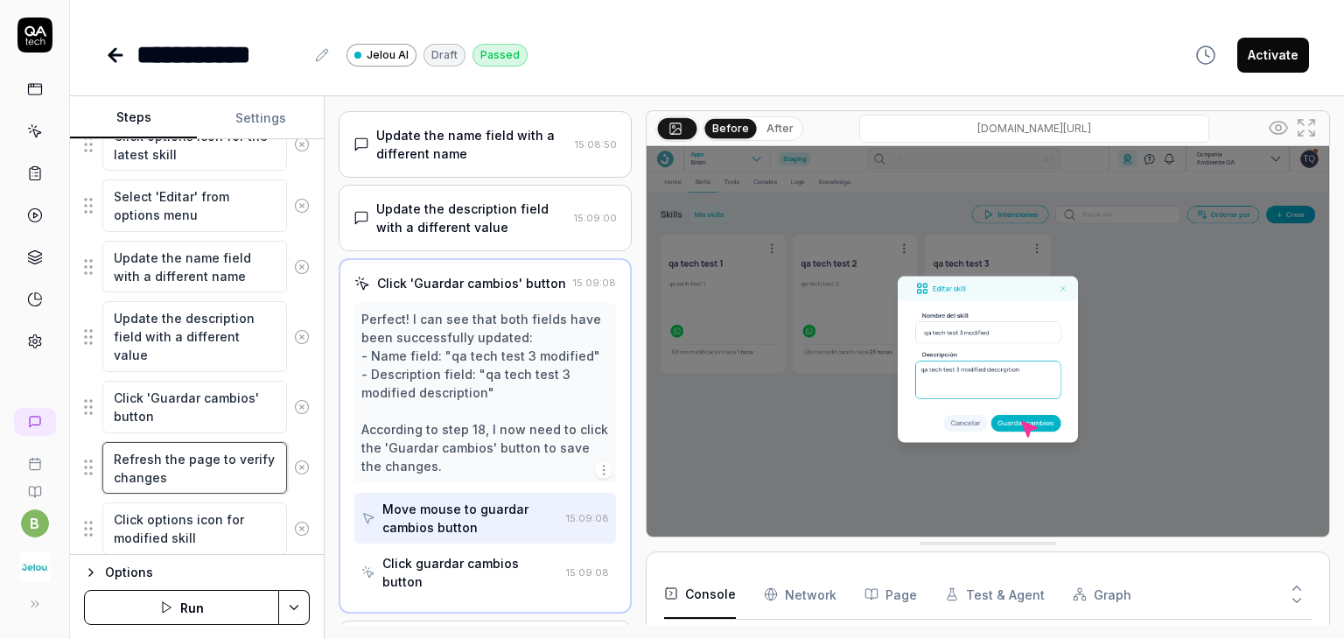
click at [166, 451] on textarea "Refresh the page to verify changes" at bounding box center [194, 468] width 185 height 53
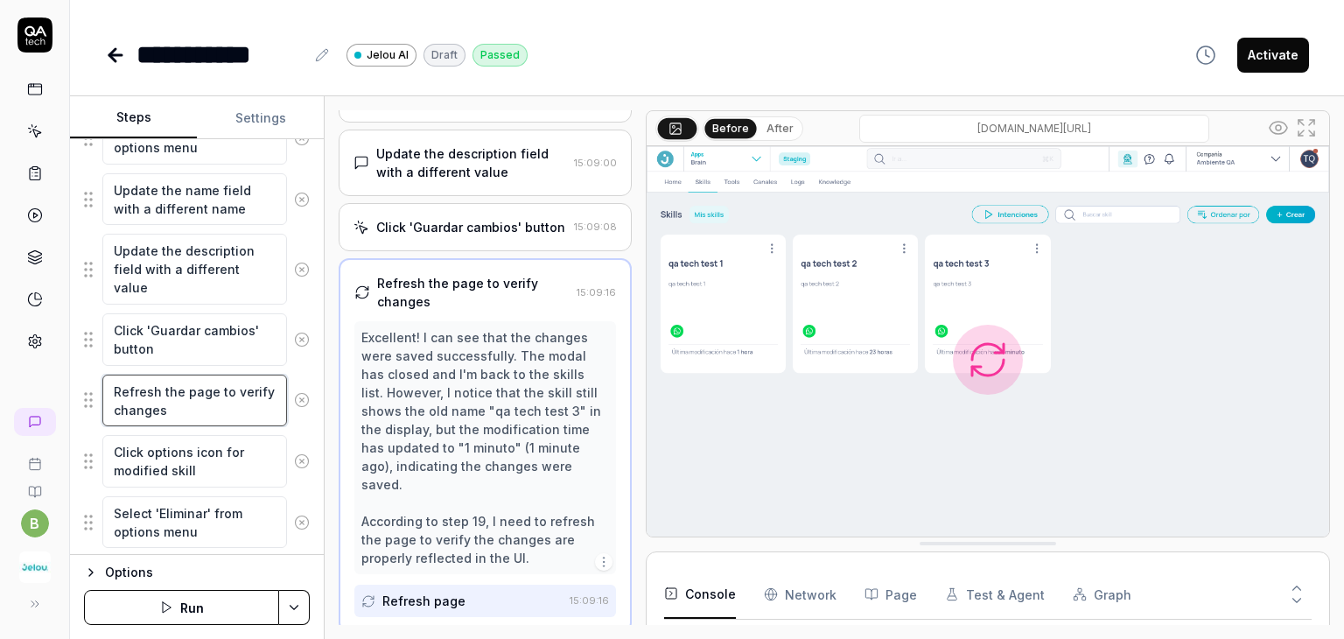
scroll to position [1225, 0]
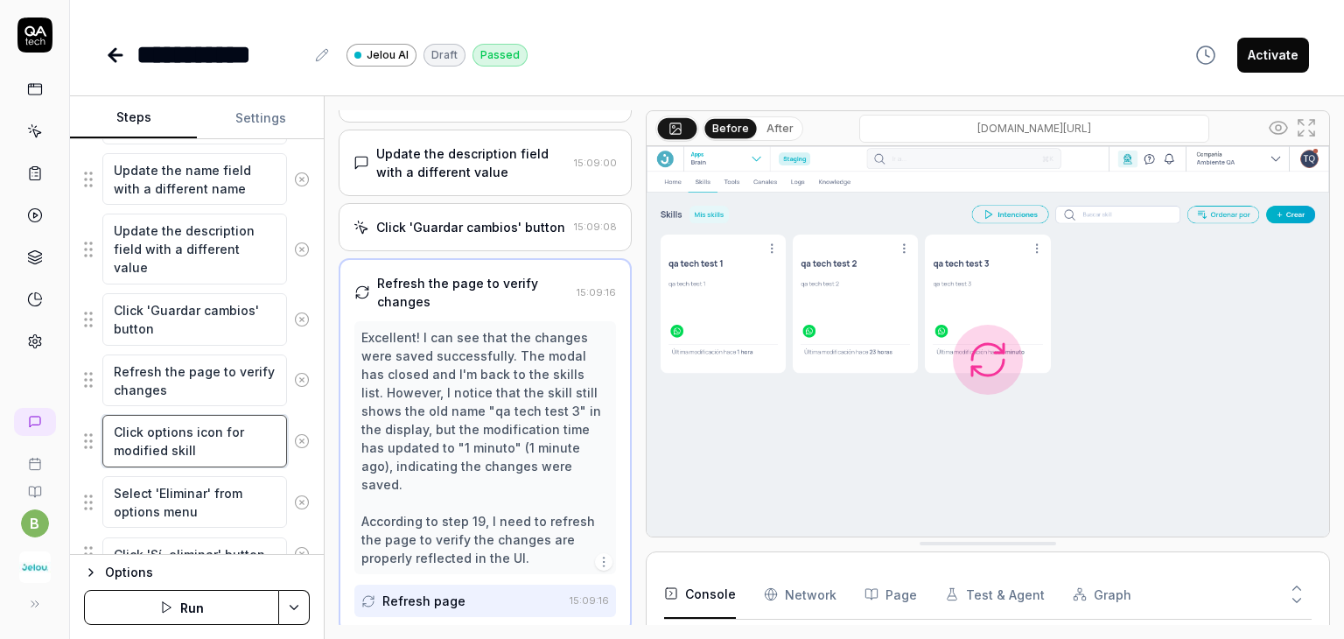
click at [201, 431] on textarea "Click options icon for modified skill" at bounding box center [194, 441] width 185 height 53
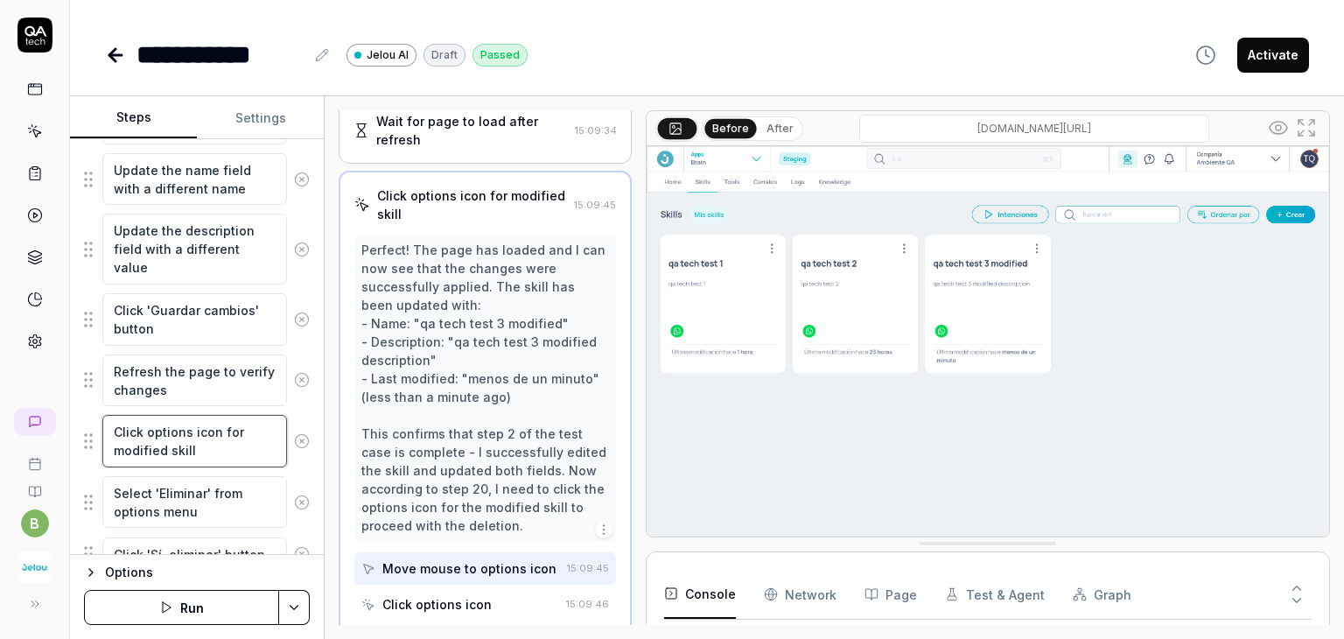
scroll to position [1365, 0]
click at [190, 375] on textarea "Refresh the page to verify changes" at bounding box center [194, 380] width 185 height 53
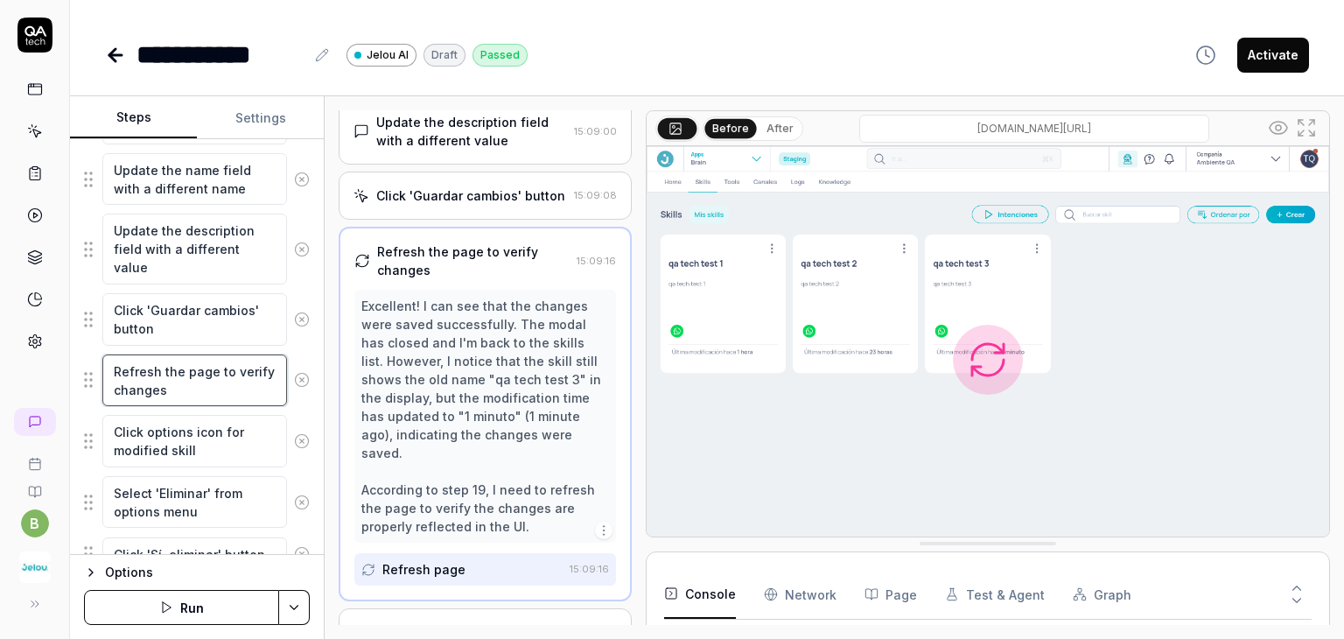
scroll to position [1128, 0]
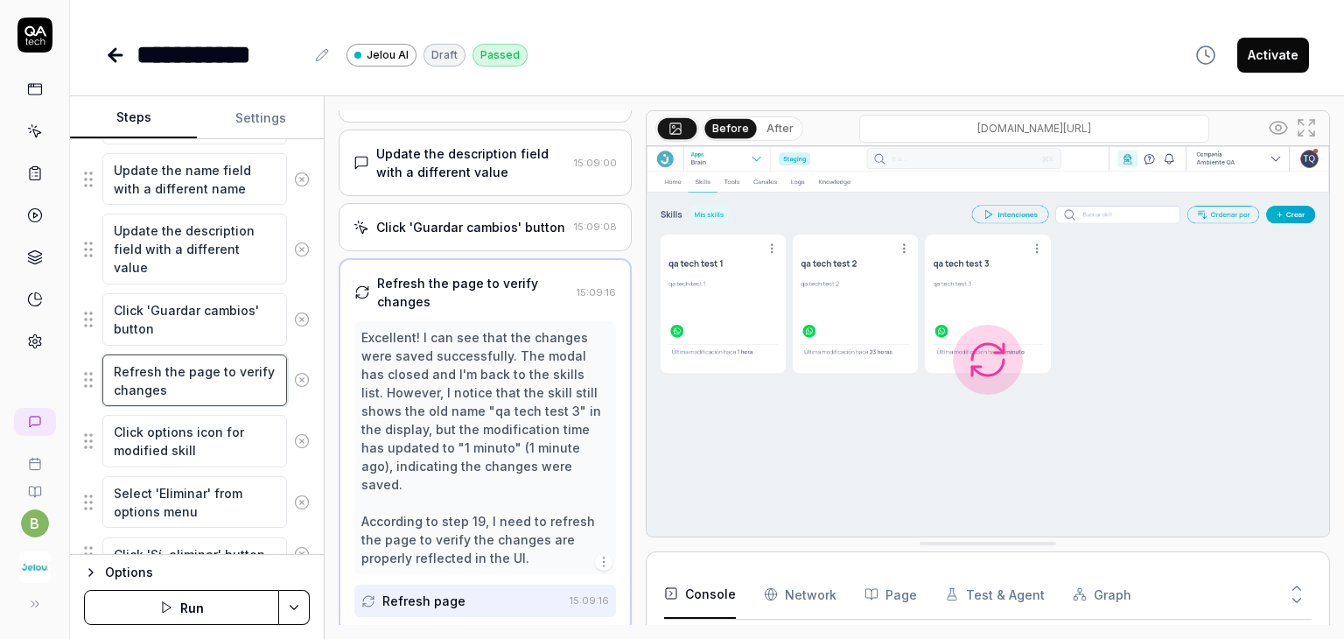
drag, startPoint x: 215, startPoint y: 383, endPoint x: 116, endPoint y: 356, distance: 103.4
click at [116, 356] on textarea "Refresh the page to verify changes" at bounding box center [194, 380] width 185 height 53
click at [225, 375] on textarea "Refresh the page to verify changes" at bounding box center [194, 380] width 185 height 53
drag, startPoint x: 114, startPoint y: 361, endPoint x: 225, endPoint y: 361, distance: 111.1
click at [225, 361] on textarea "Refresh the page to verify changes" at bounding box center [194, 380] width 185 height 53
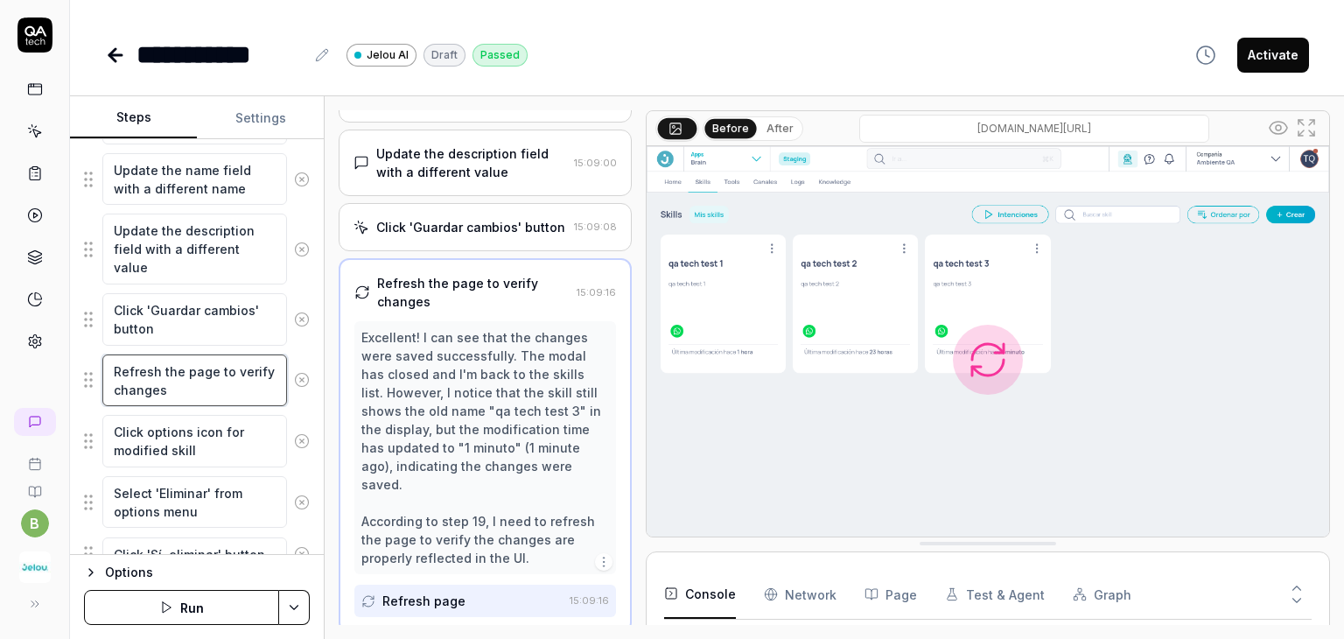
click at [214, 382] on textarea "Refresh the page to verify changes" at bounding box center [194, 380] width 185 height 53
click at [221, 361] on textarea "Refresh the page to verify changes" at bounding box center [194, 380] width 185 height 53
click at [216, 361] on textarea "Refresh the page to verify changes" at bounding box center [194, 380] width 185 height 53
type textarea "*"
type textarea "Refresh the page oto verify changes"
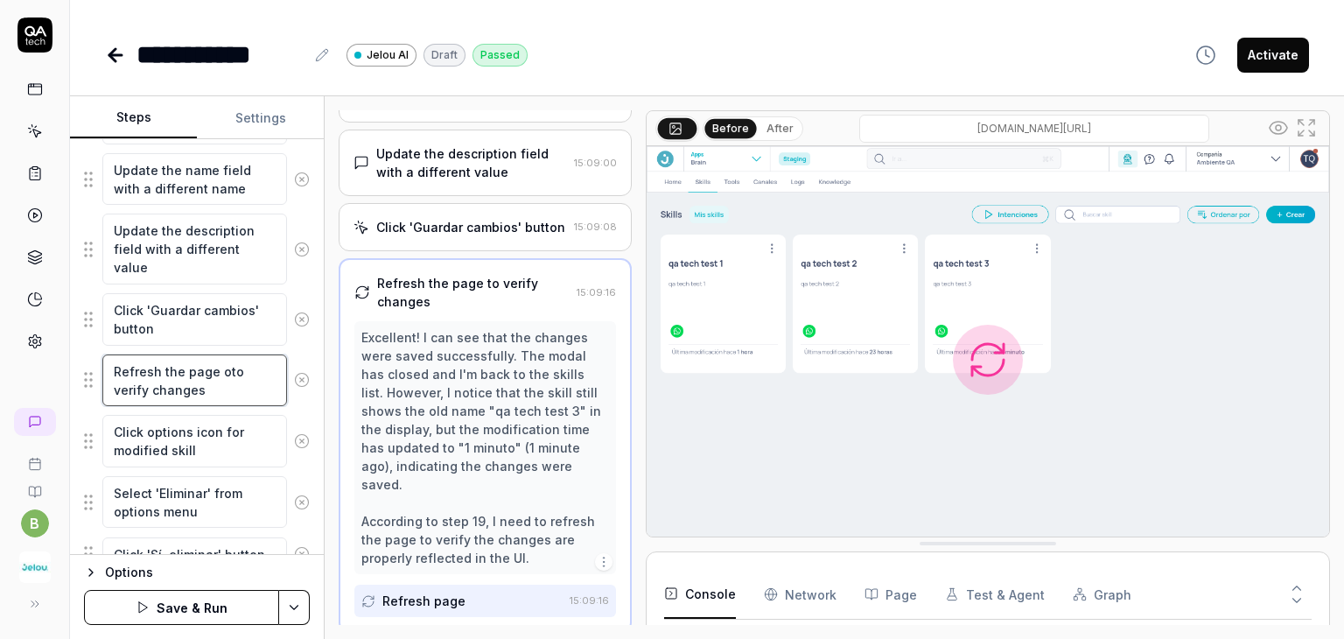
type textarea "*"
type textarea "Refresh the page orto verify changes"
type textarea "*"
type textarea "Refresh the page or to verify changes"
type textarea "*"
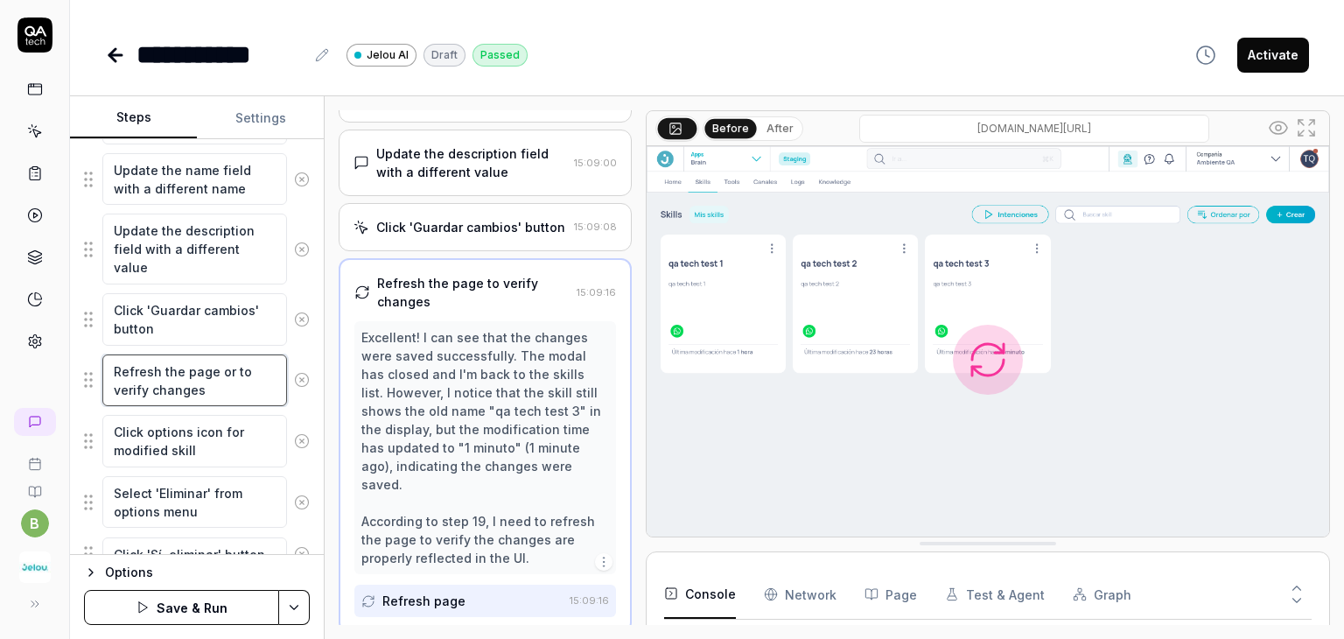
type textarea "Refresh the page or tto verify changes"
type textarea "*"
type textarea "Refresh the page or tato verify changes"
type textarea "*"
type textarea "Refresh the page or tabto verify changes"
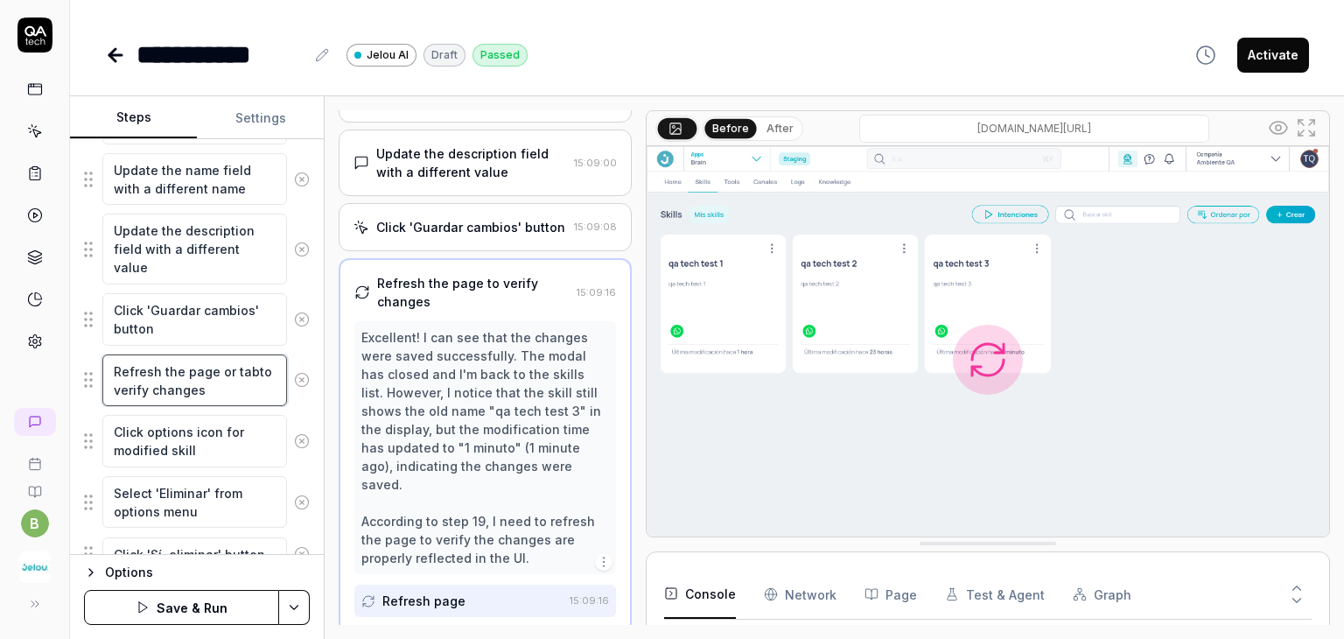
type textarea "*"
type textarea "Refresh the page or tab to verify changes"
type textarea "*"
type textarea "Refresh the page or tab tto verify changes"
type textarea "*"
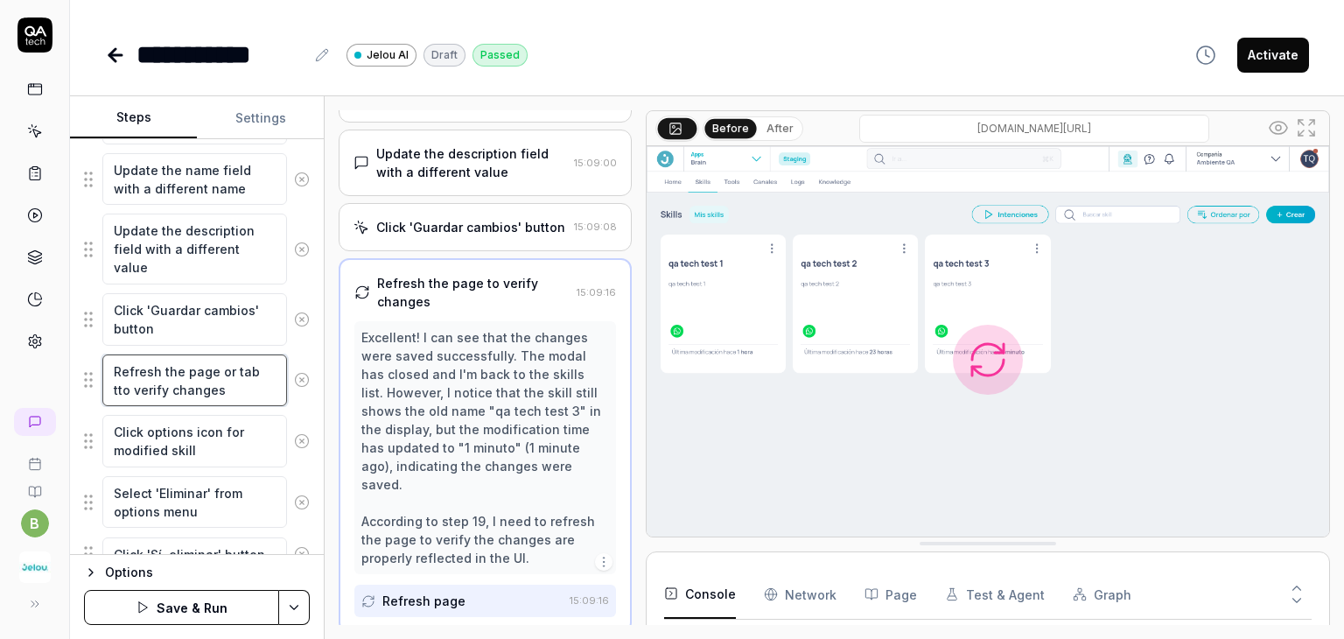
type textarea "Refresh the page or tab toto verify changes"
type textarea "*"
type textarea "Refresh the page or tab to to verify changes"
type textarea "*"
type textarea "Refresh the page or tab to ato verify changes"
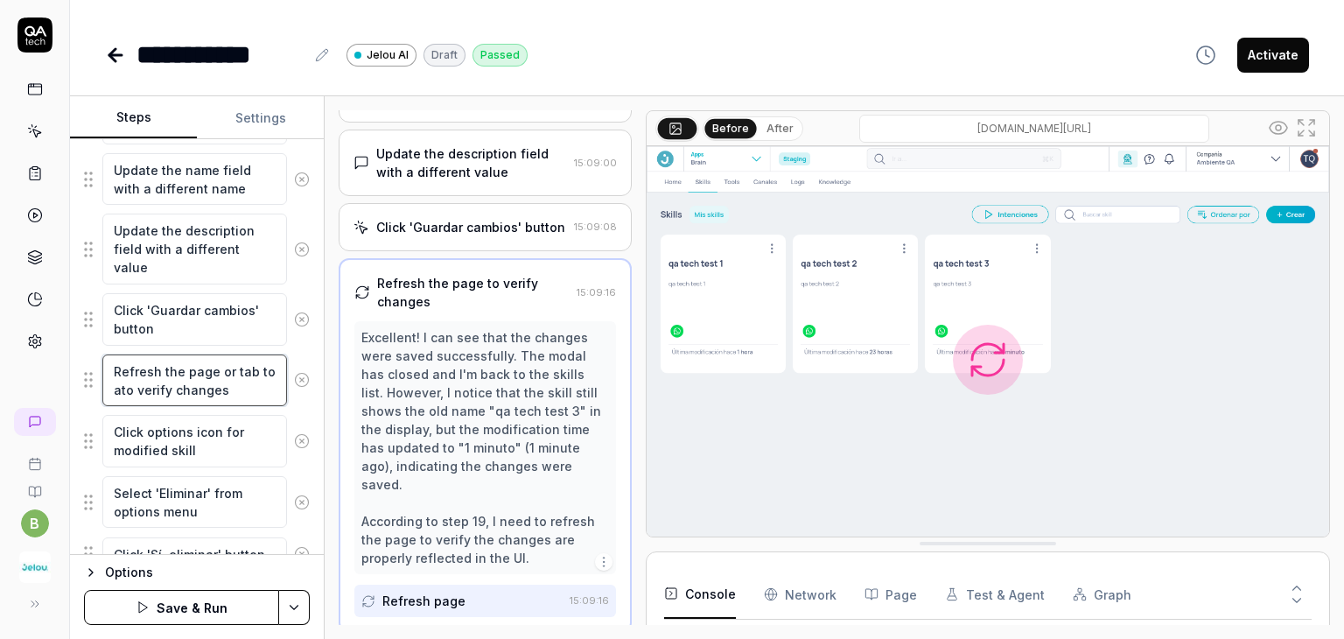
type textarea "*"
type textarea "Refresh the page or tab to anto verify changes"
type textarea "*"
type textarea "Refresh the page or tab to anoto verify changes"
type textarea "*"
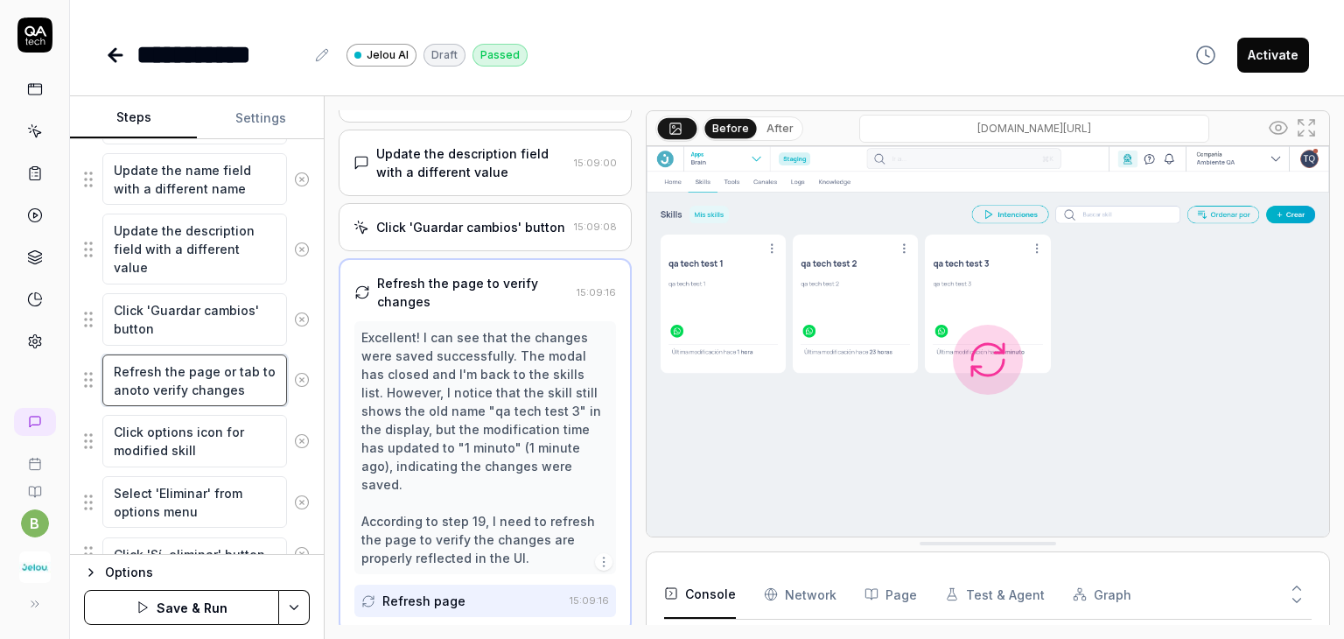
type textarea "Refresh the page or tab to anotto verify changes"
type textarea "*"
type textarea "Refresh the page or tab to anothto verify changes"
type textarea "*"
type textarea "Refresh the page or tab to anotheto verify changes"
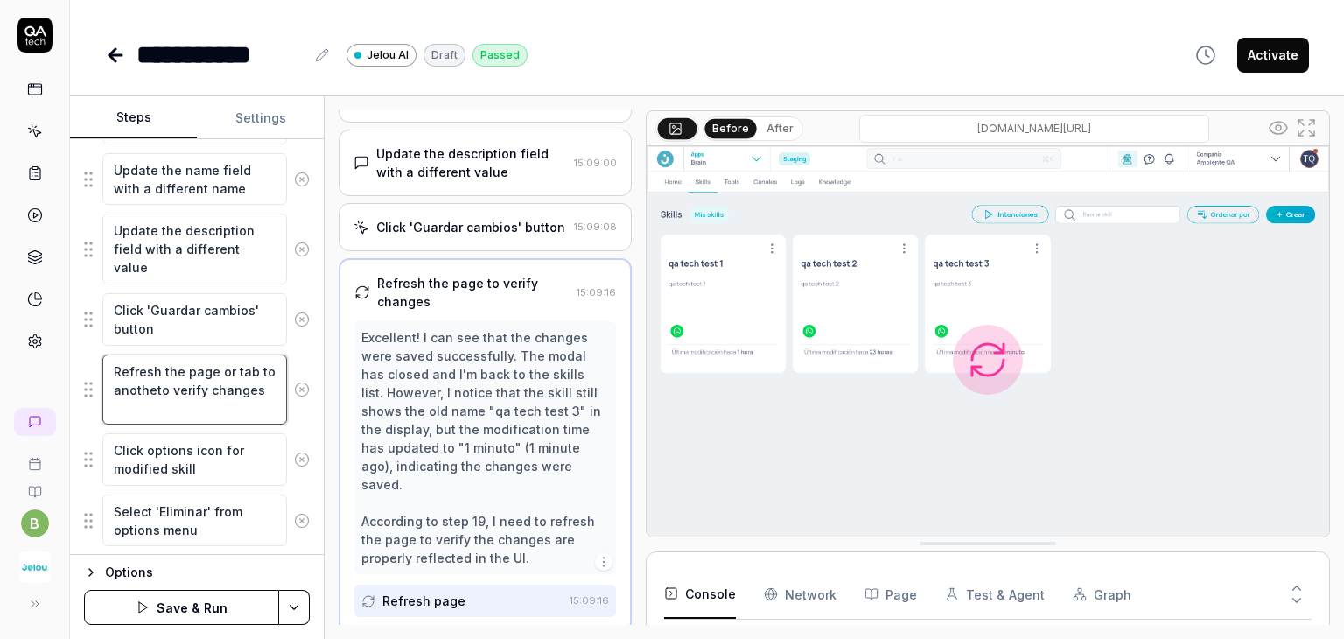
type textarea "*"
type textarea "Refresh the page or tab to anotherto verify changes"
type textarea "*"
type textarea "Refresh the page or tab to another to verify changes"
type textarea "*"
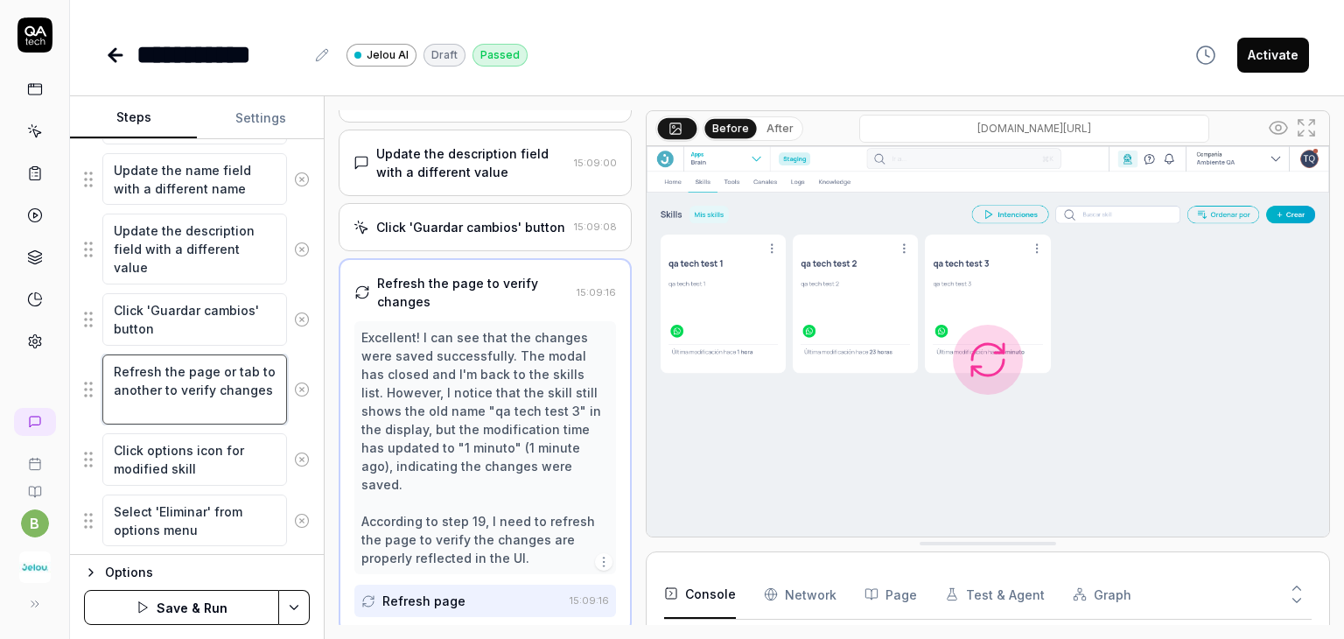
type textarea "Refresh the page or tab to another oto verify changes"
type textarea "*"
type textarea "Refresh the page or tab to another opto verify changes"
type textarea "*"
type textarea "Refresh the page or tab to another optto verify changes"
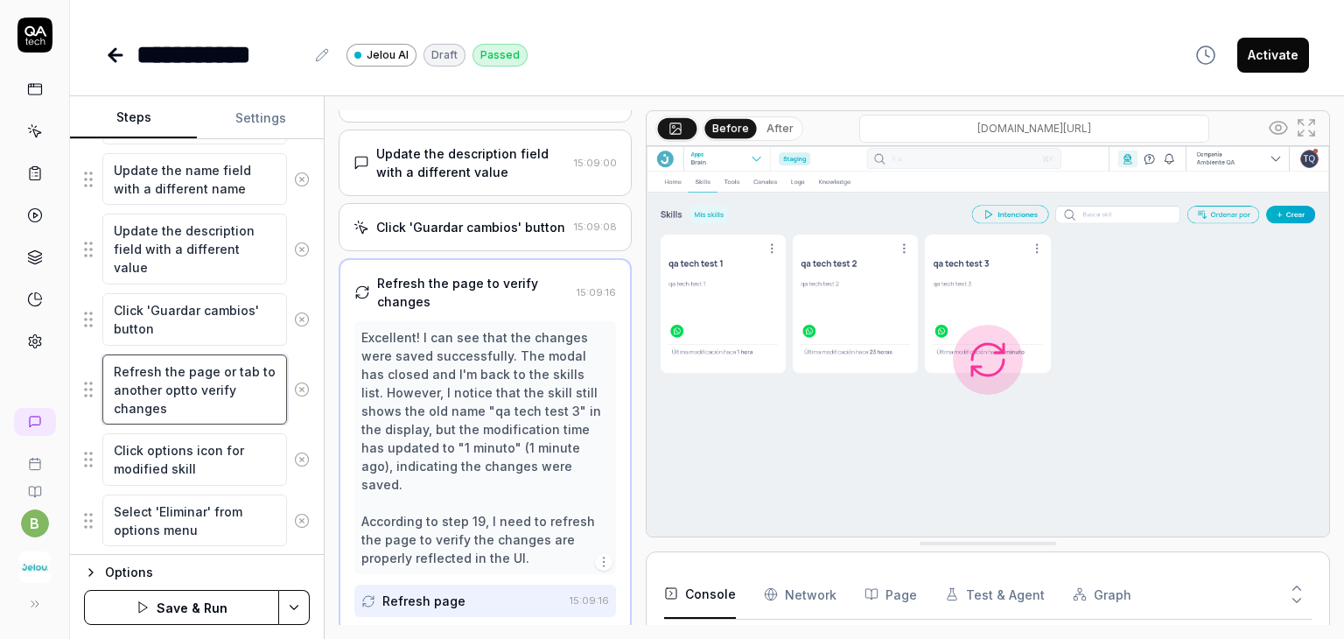
type textarea "*"
type textarea "Refresh the page or tab to another optito verify changes"
type textarea "*"
type textarea "Refresh the page or tab to another optioto verify changes"
type textarea "*"
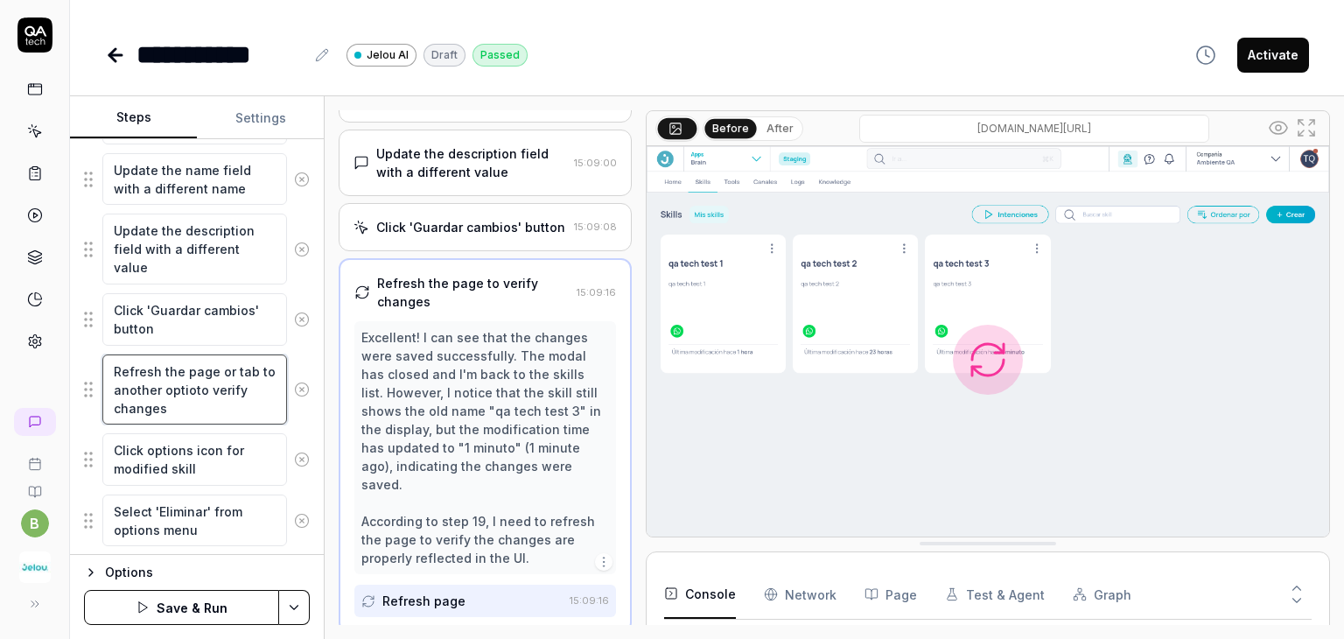
type textarea "Refresh the page or tab to another optionto verify changes"
type textarea "*"
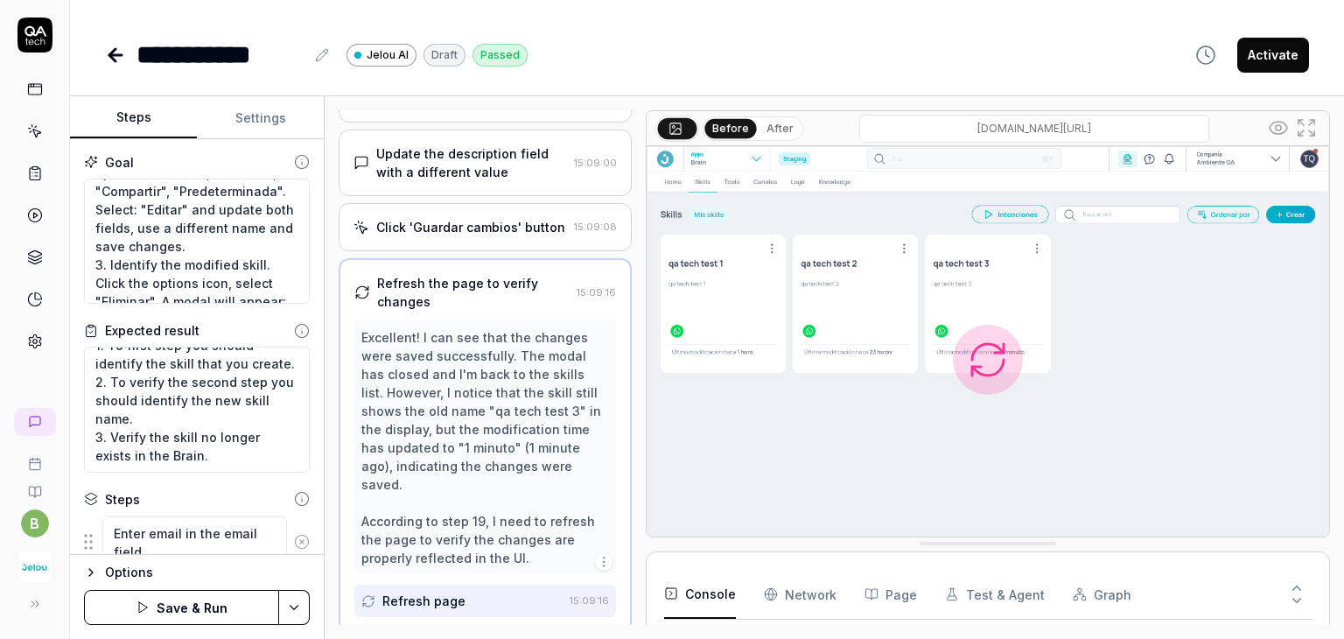
scroll to position [0, 0]
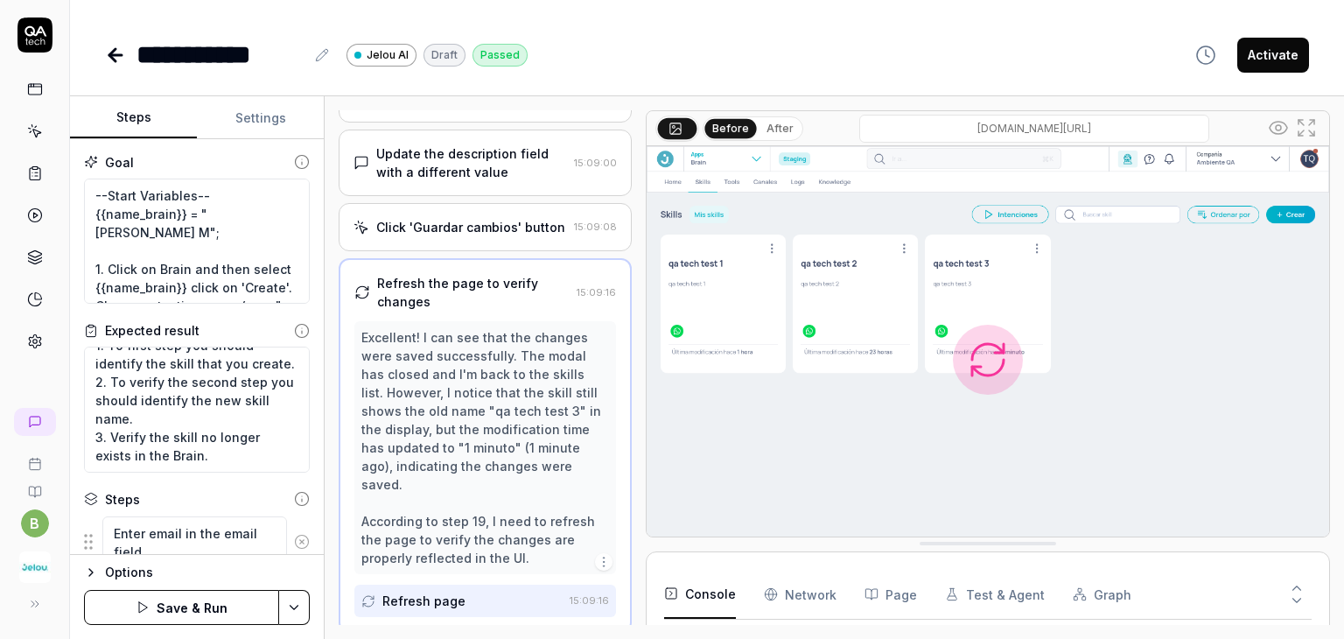
type textarea "Refresh the page or tab to another option to verify changes"
click at [287, 608] on html "**********" at bounding box center [672, 319] width 1344 height 639
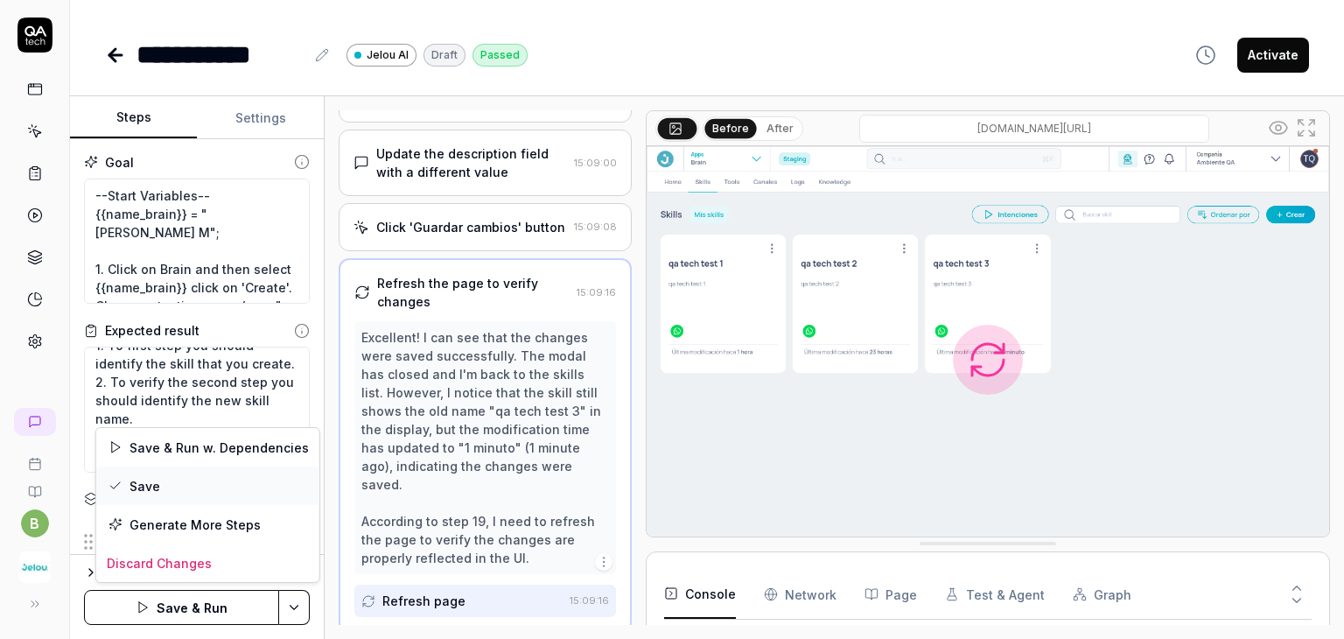
click at [164, 493] on div "Save" at bounding box center [207, 485] width 223 height 39
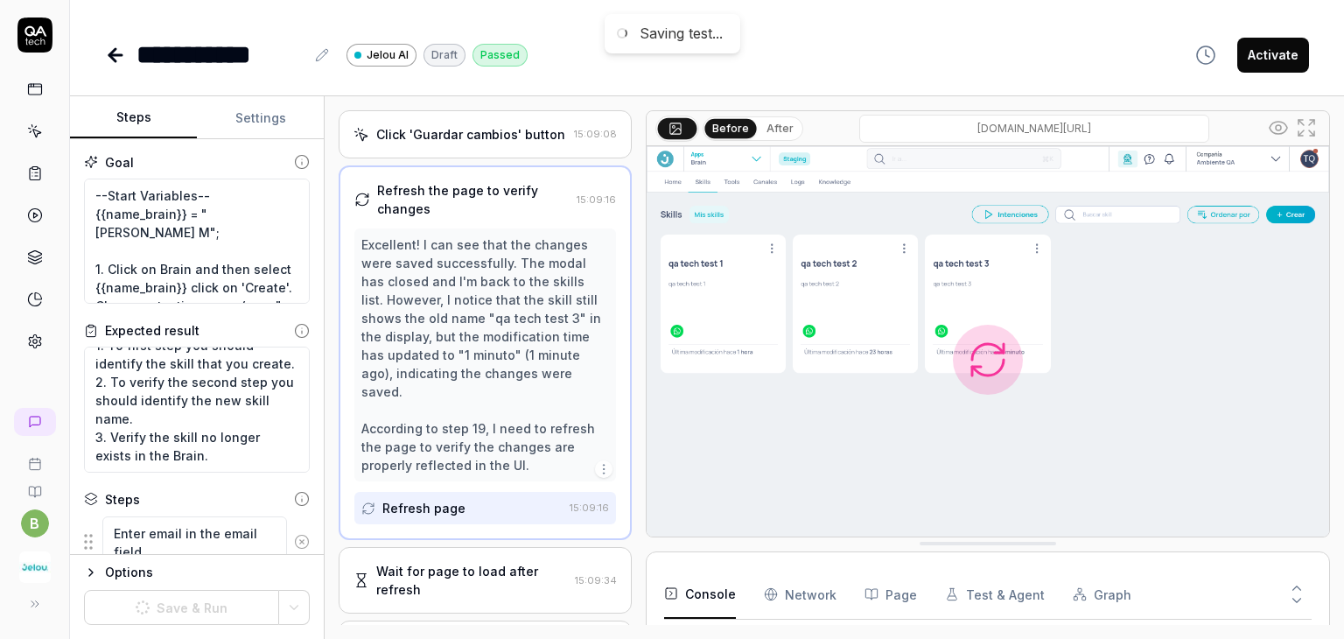
scroll to position [1303, 0]
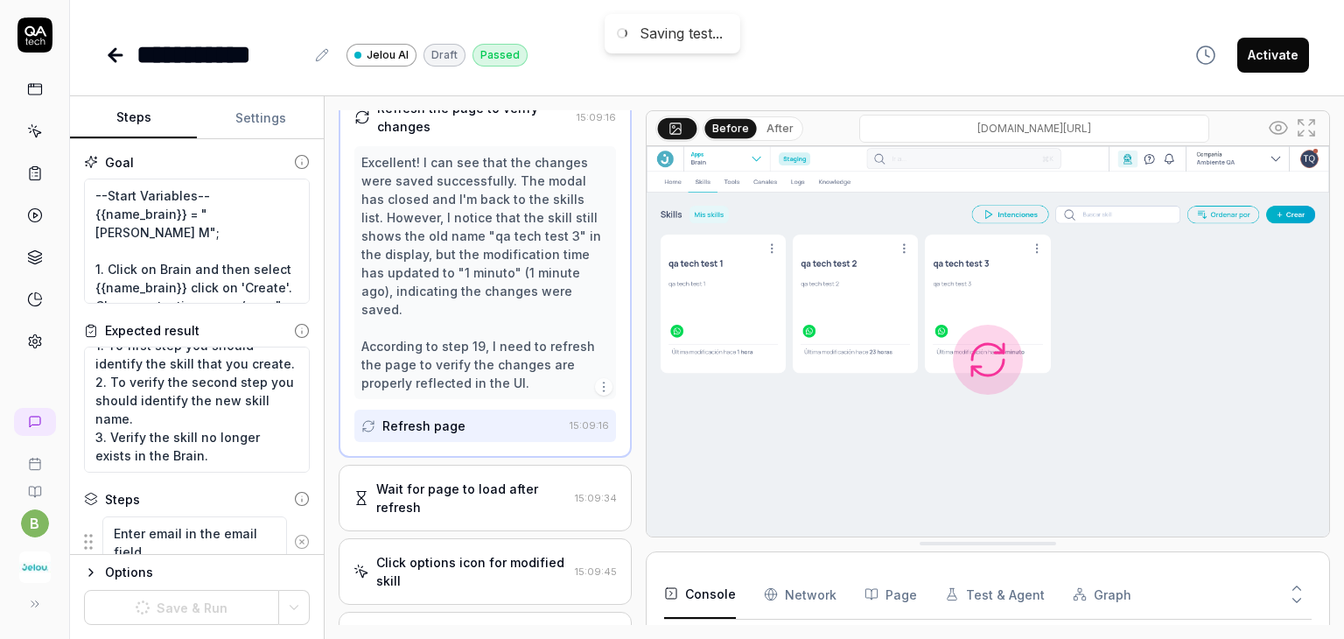
click at [395, 425] on div "Refresh page" at bounding box center [423, 426] width 83 height 18
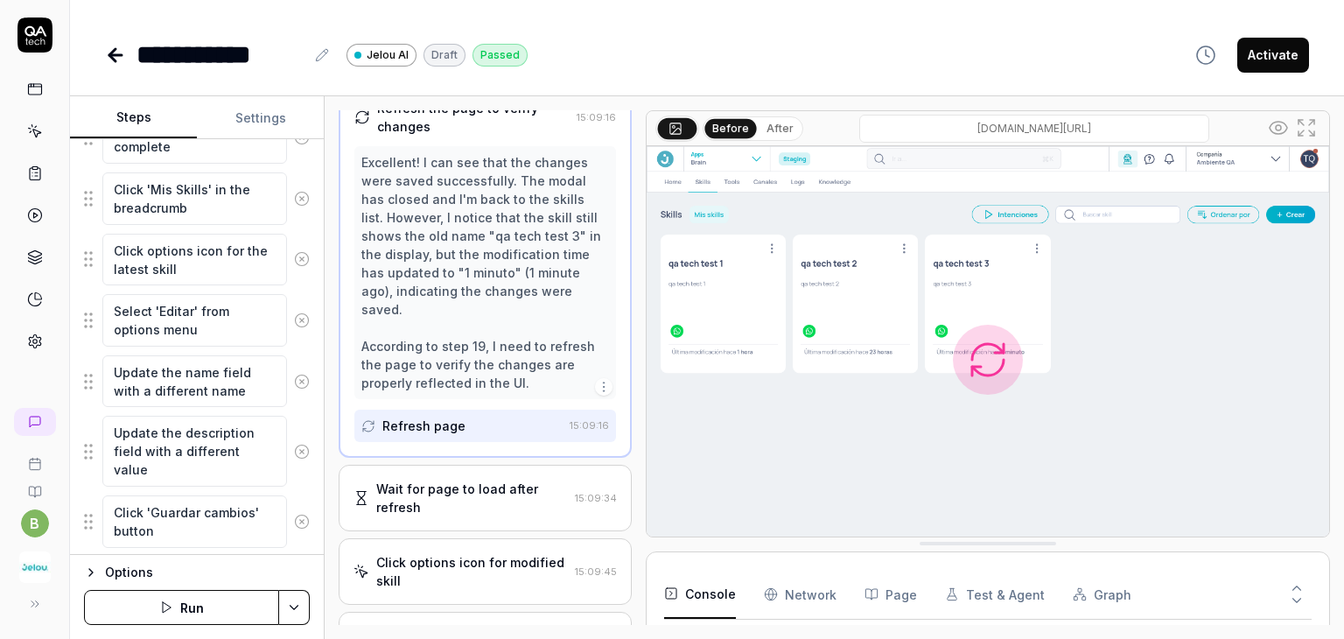
scroll to position [1050, 0]
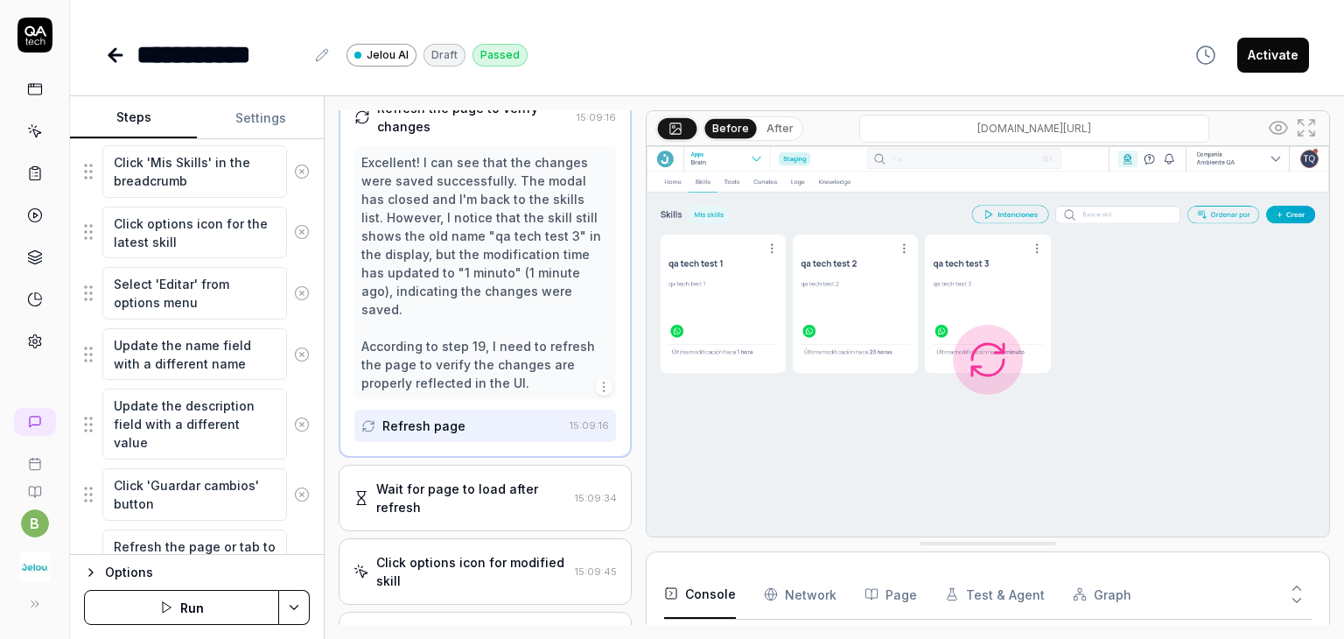
type textarea "*"
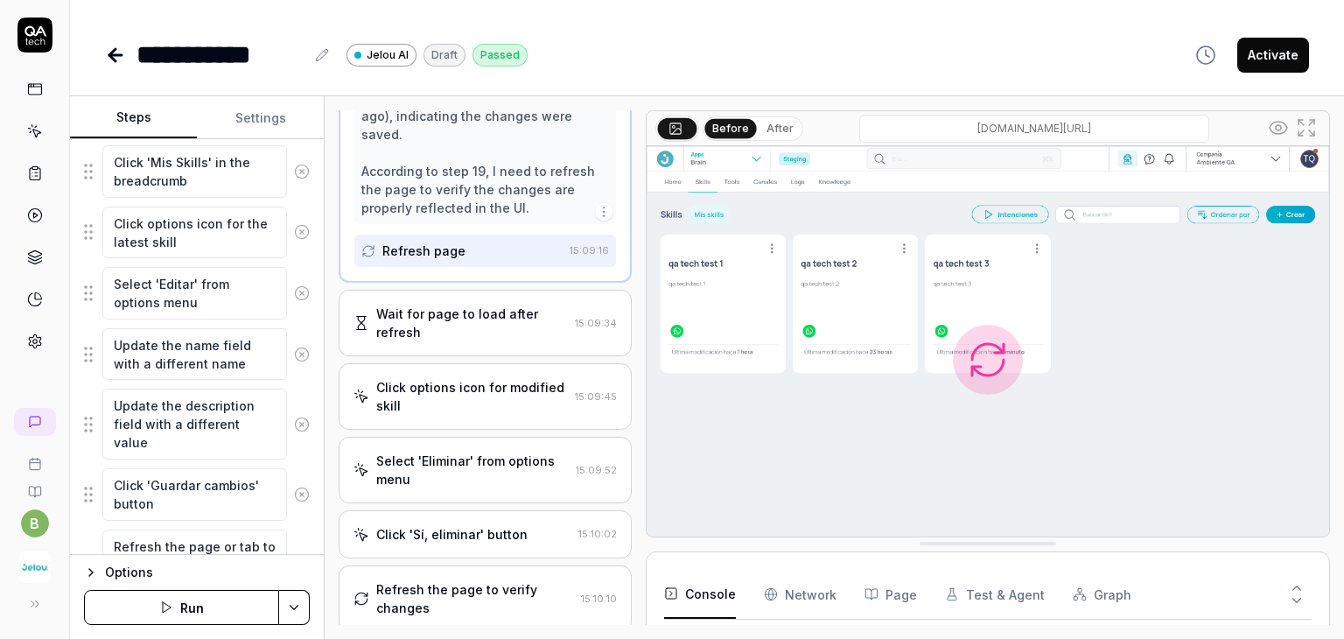
click at [476, 324] on div "Wait for page to load after refresh" at bounding box center [472, 323] width 192 height 37
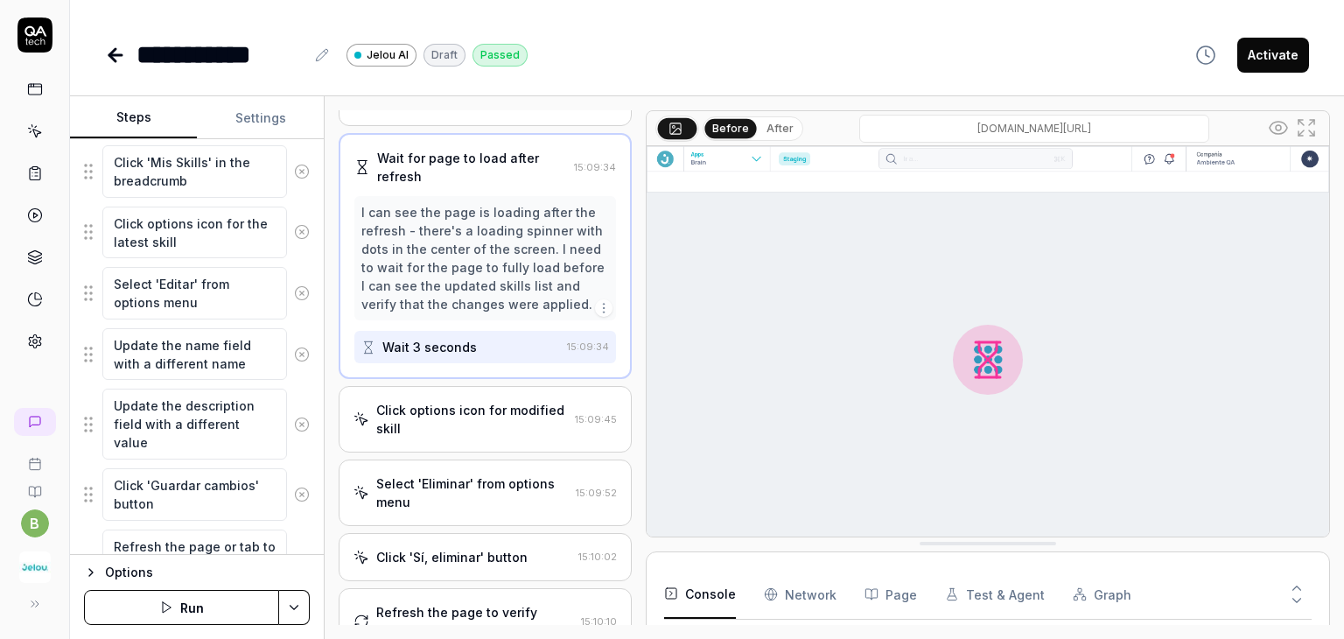
scroll to position [1335, 0]
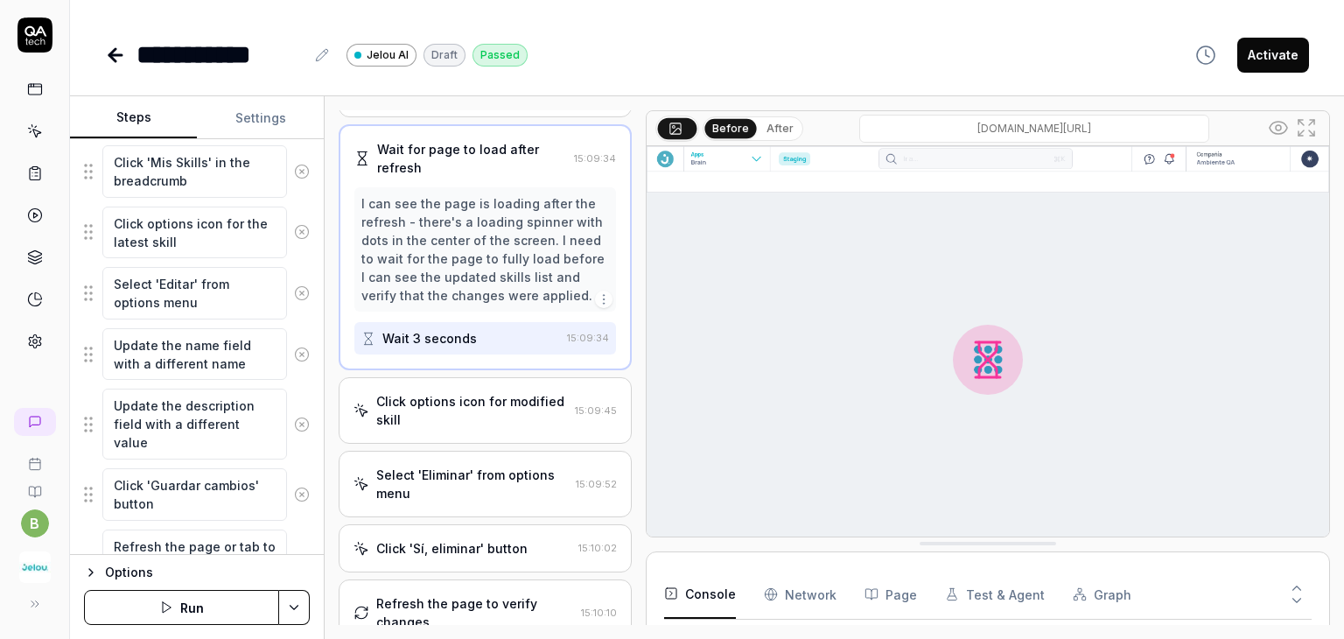
click at [475, 398] on div "Click options icon for modified skill" at bounding box center [472, 410] width 192 height 37
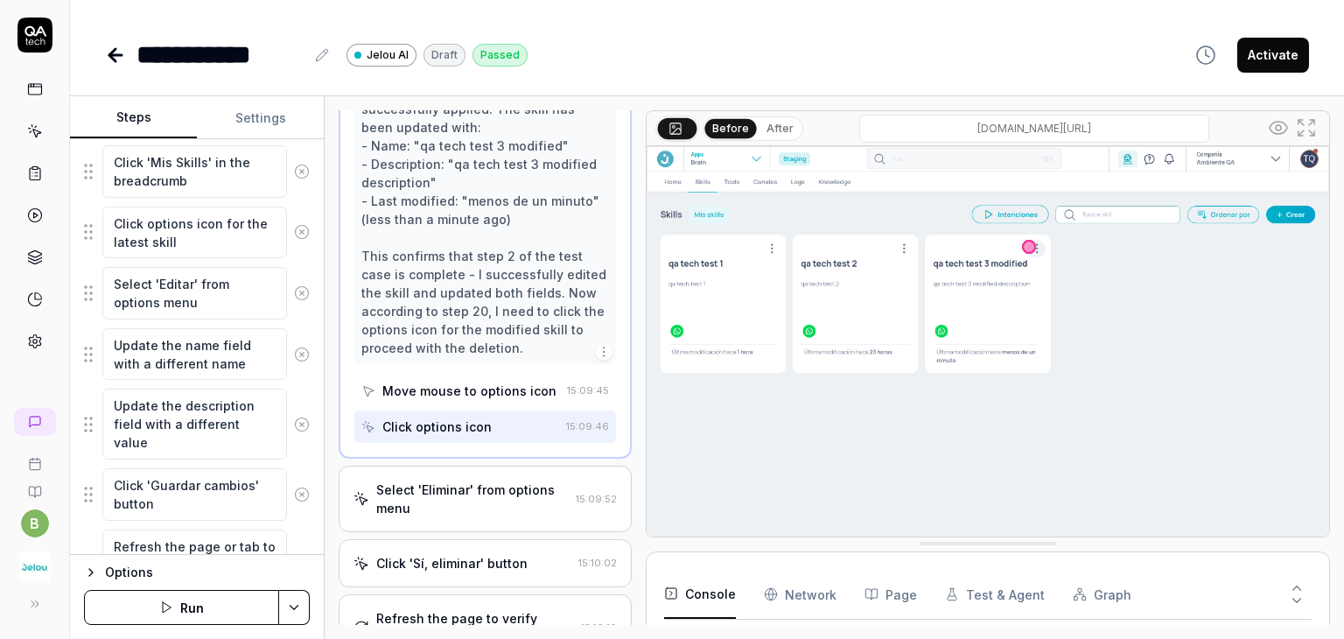
scroll to position [1628, 0]
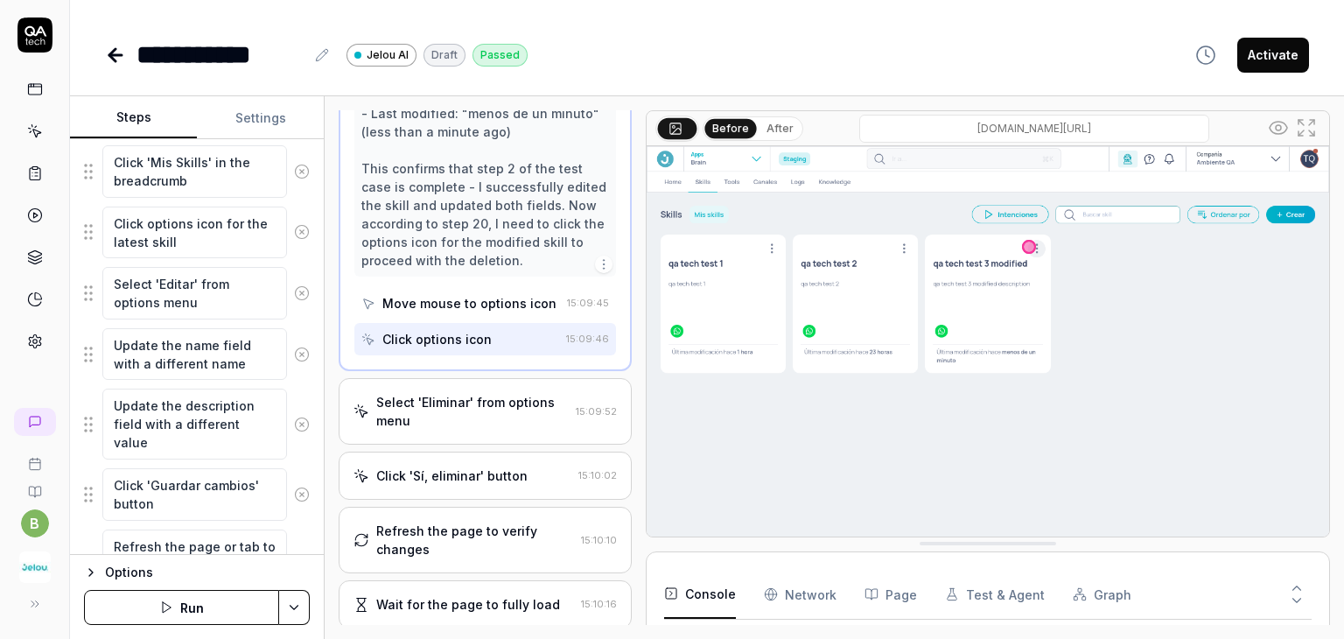
click at [117, 59] on icon at bounding box center [115, 55] width 21 height 21
